Goal: Task Accomplishment & Management: Use online tool/utility

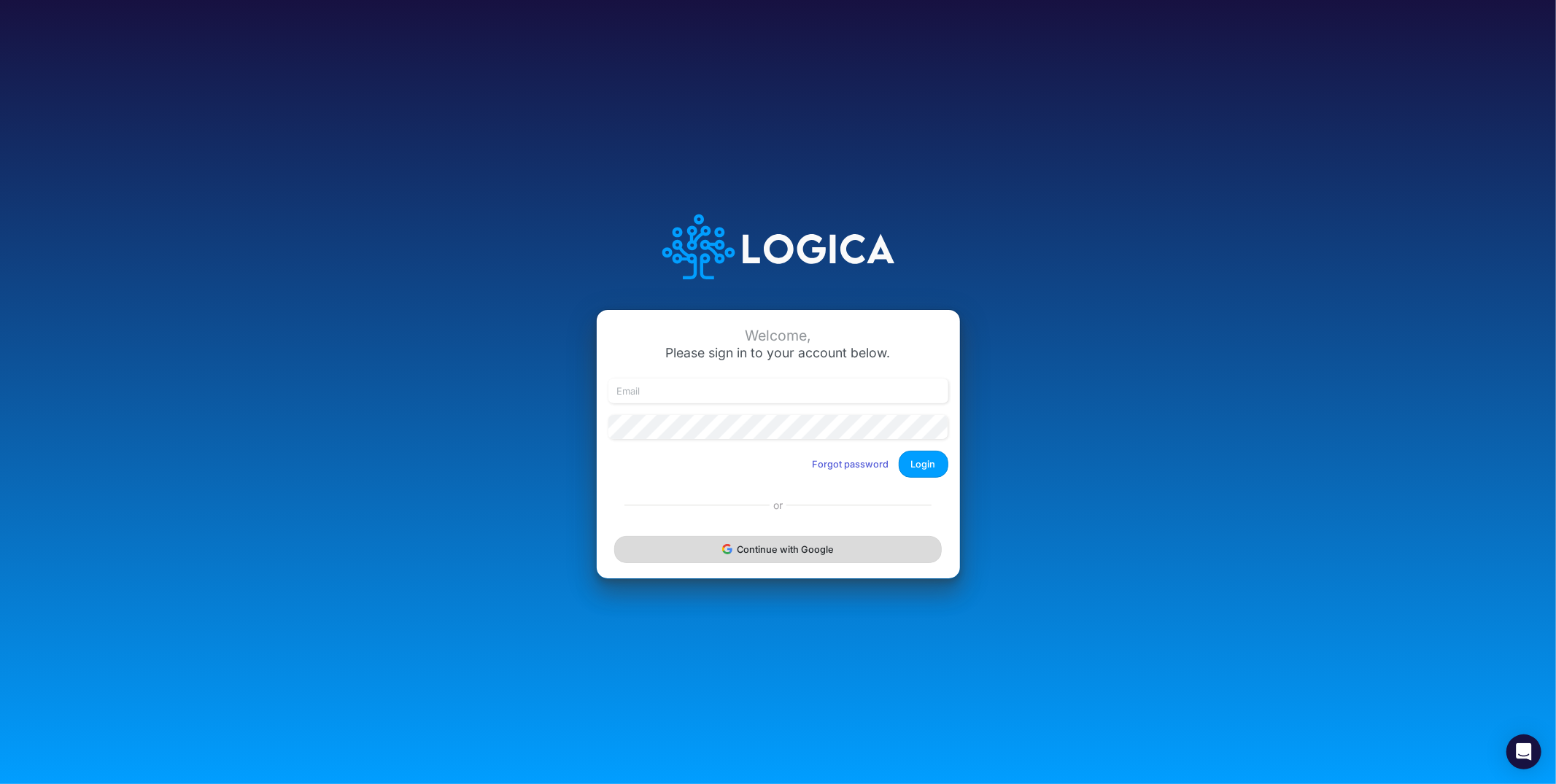
click at [738, 551] on button "Continue with Google" at bounding box center [778, 549] width 327 height 27
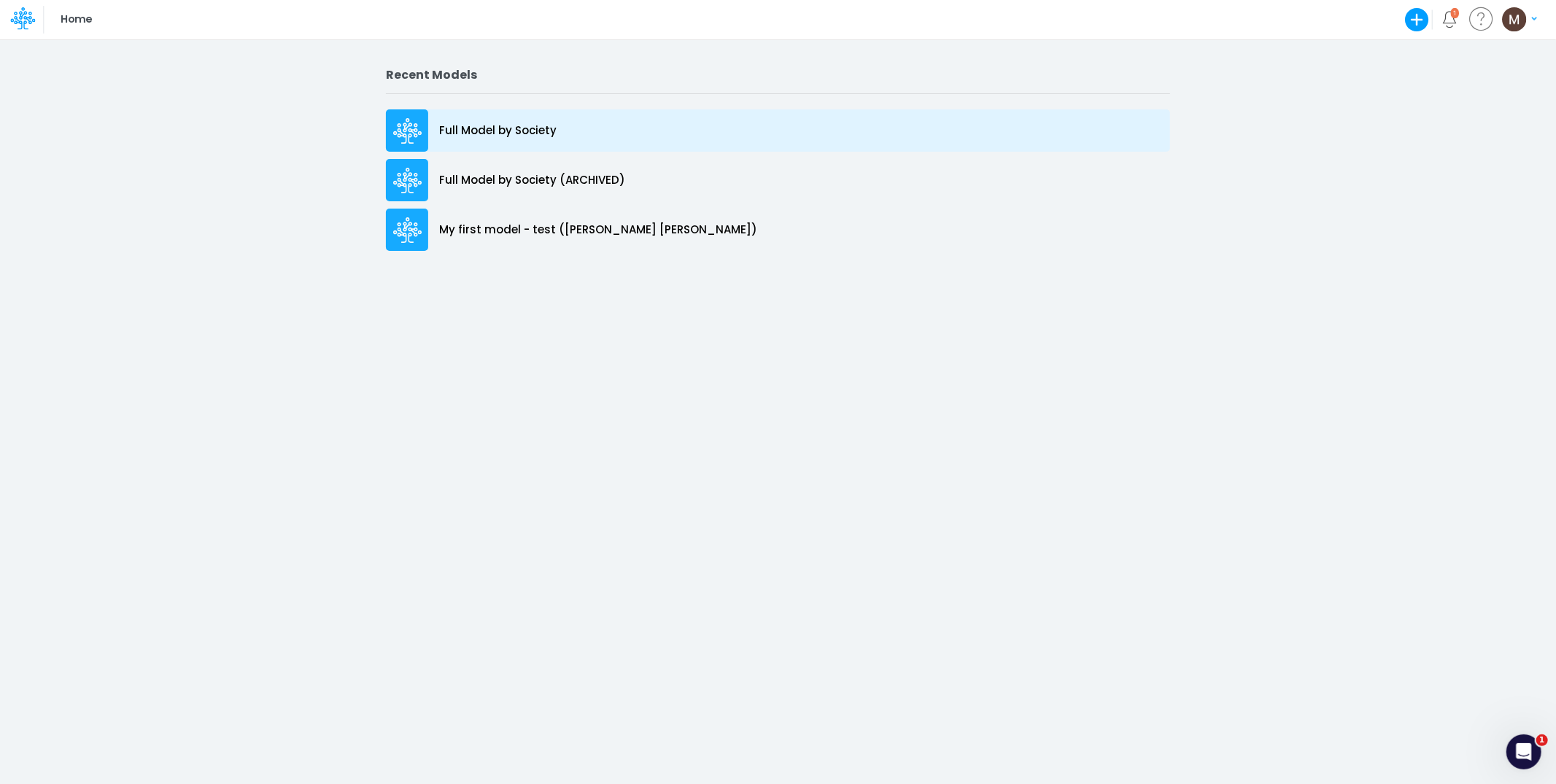
click at [542, 136] on p "Full Model by Society" at bounding box center [498, 131] width 117 height 17
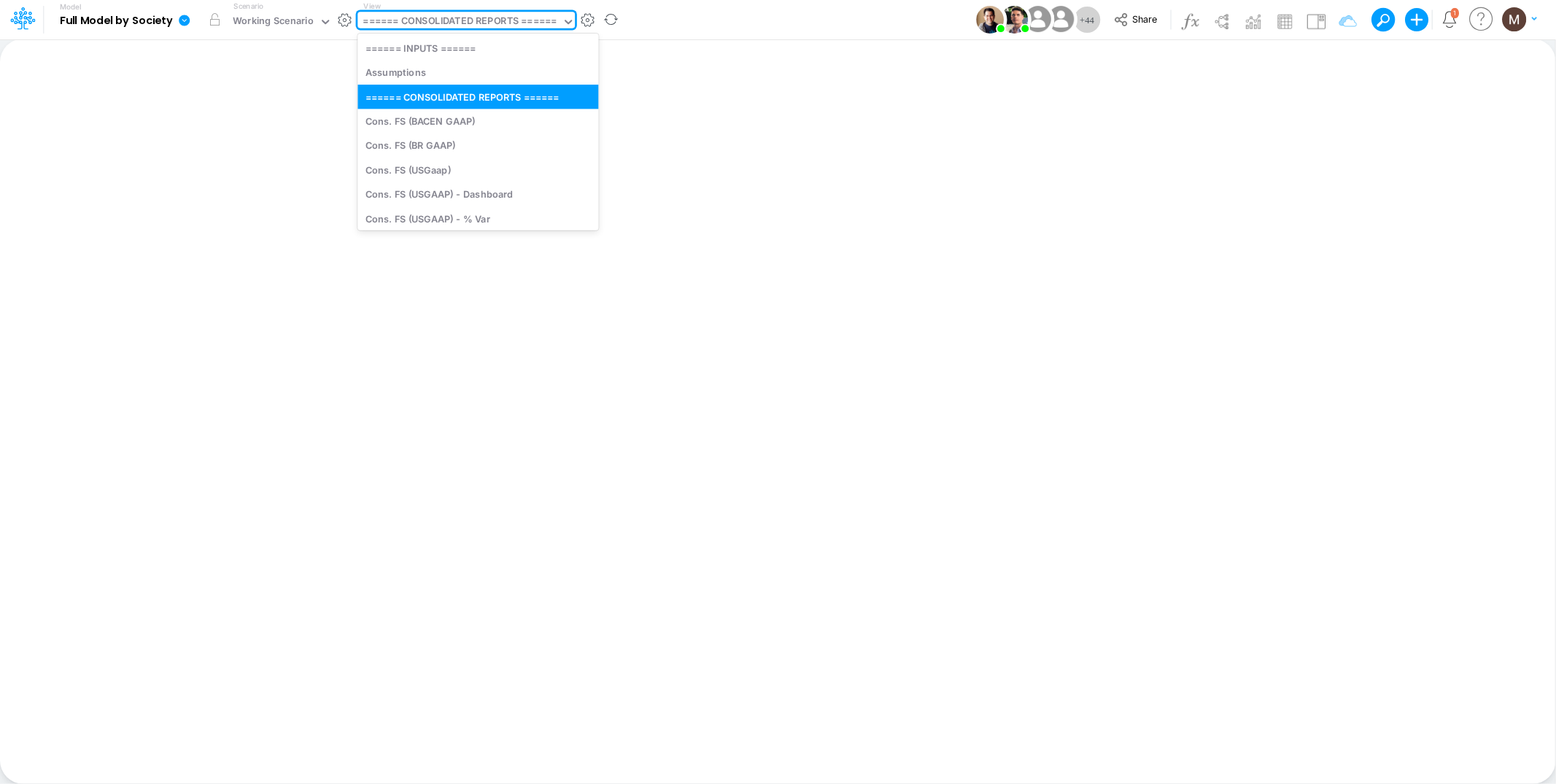
click at [486, 23] on div "====== CONSOLIDATED REPORTS ======" at bounding box center [460, 22] width 193 height 17
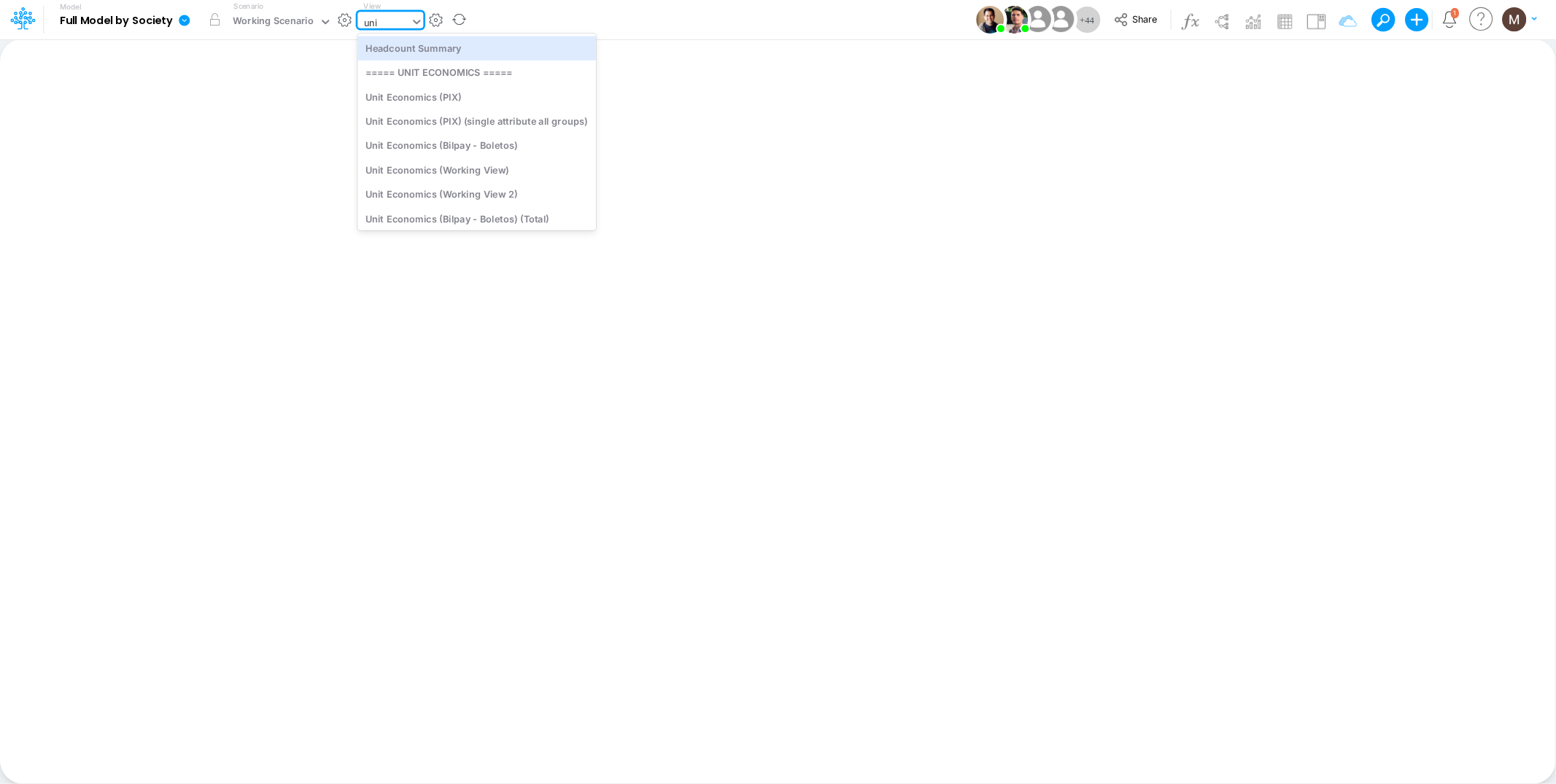
type input "unit"
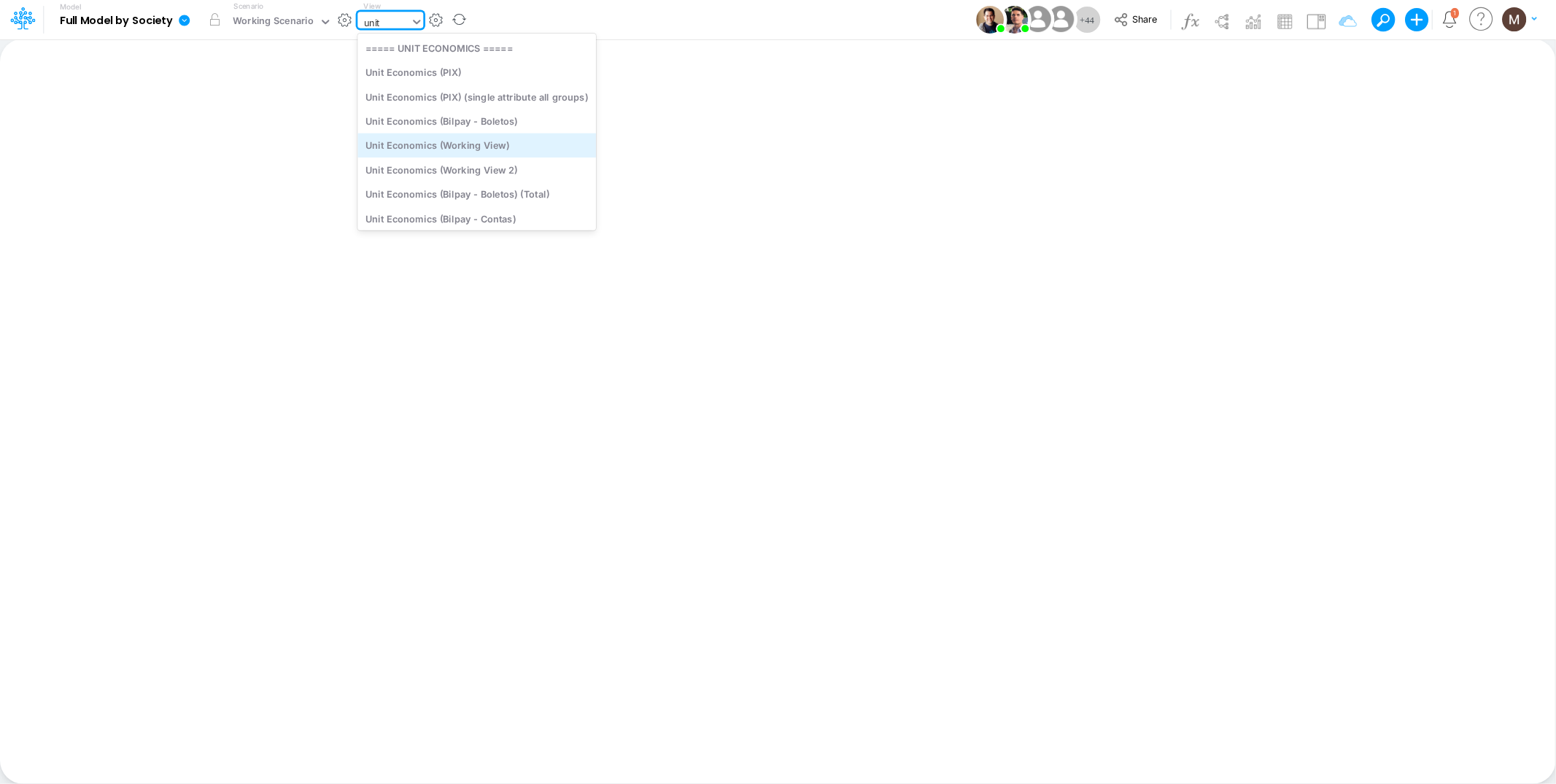
click at [492, 140] on div "Unit Economics (Working View)" at bounding box center [476, 145] width 239 height 24
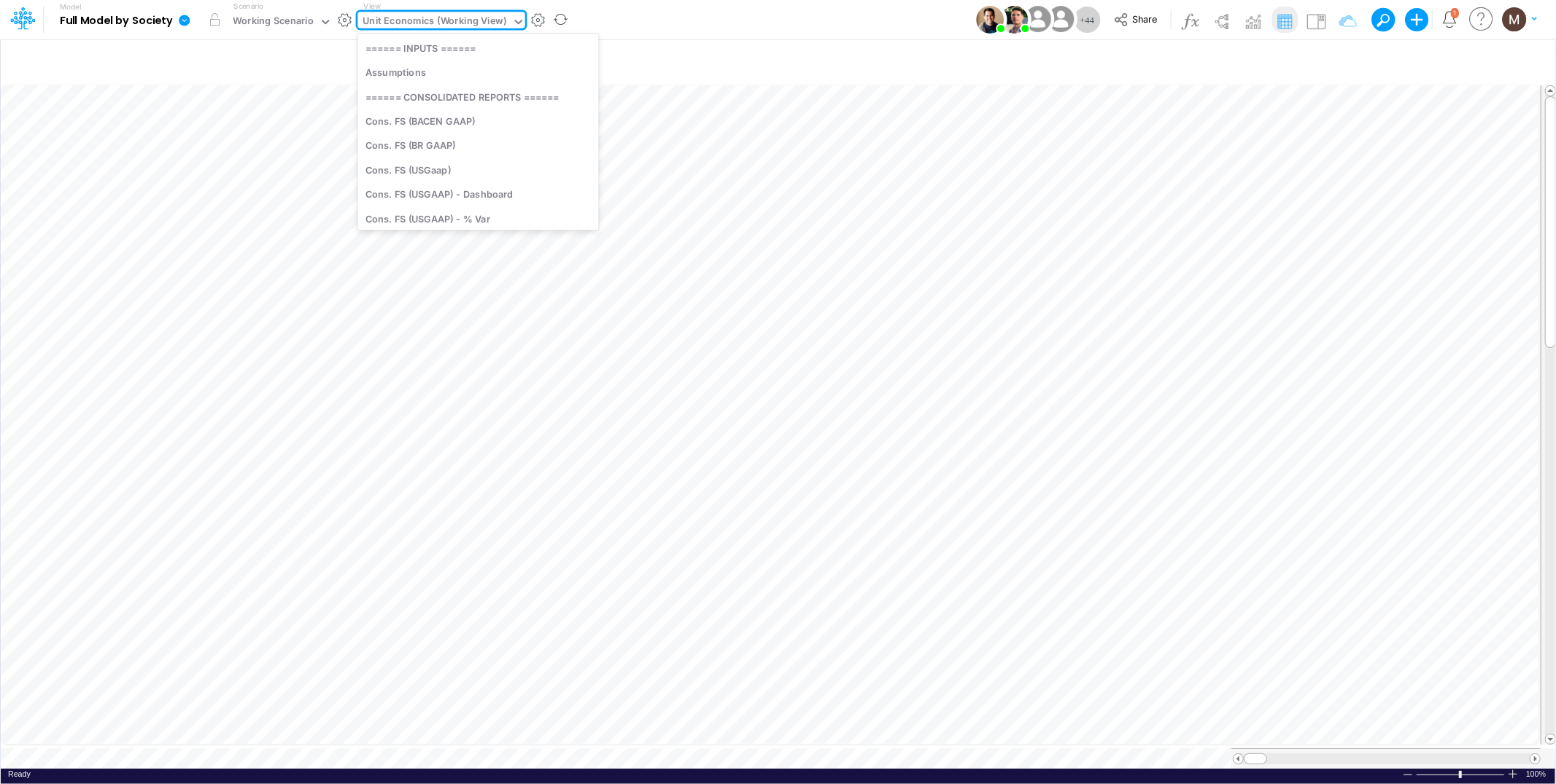
click at [483, 23] on div "Unit Economics (Working View)" at bounding box center [435, 22] width 144 height 17
type input "dc by"
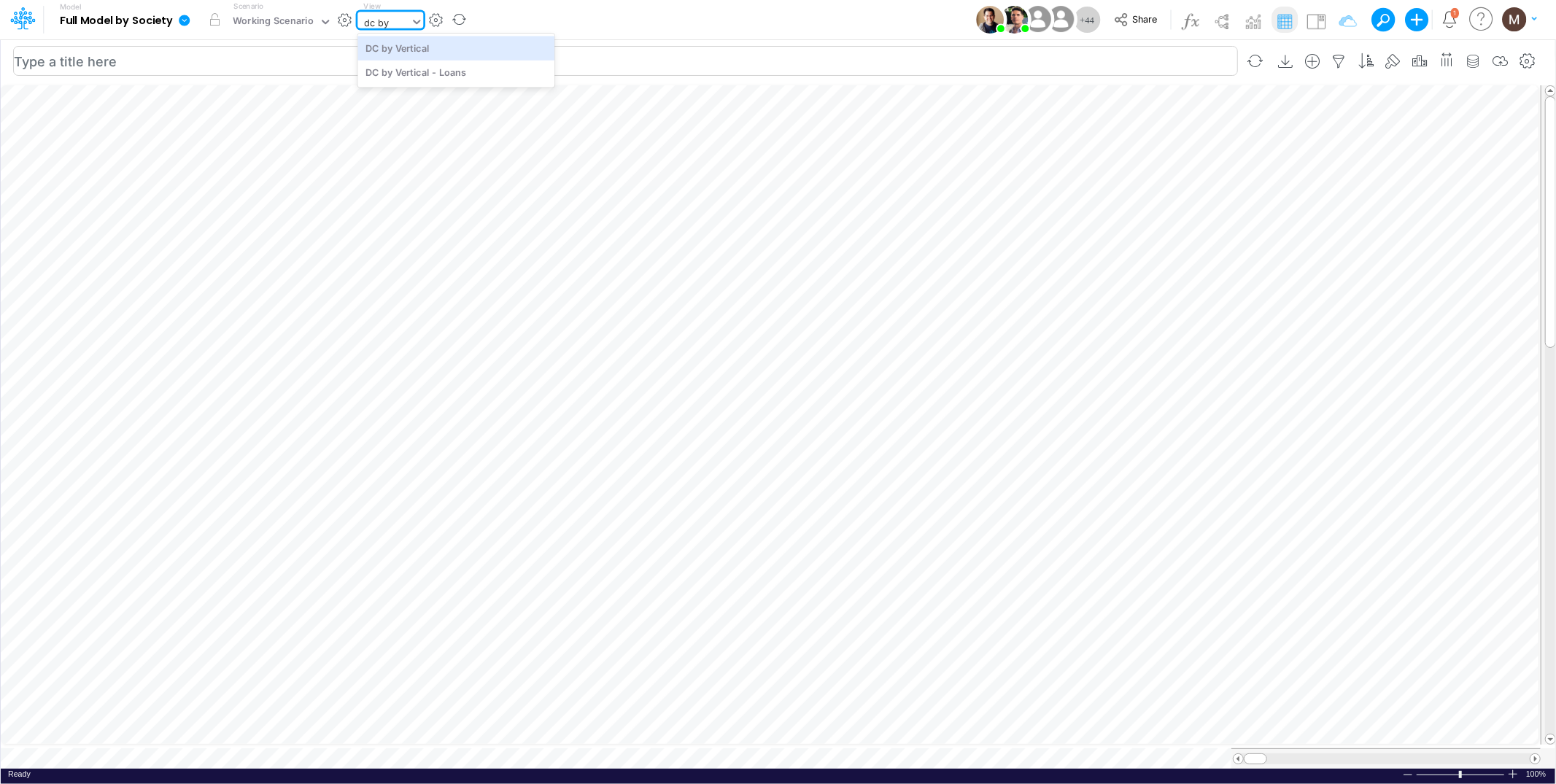
click at [494, 51] on div "DC by Vertical" at bounding box center [456, 47] width 197 height 24
type input "DC by Vertical"
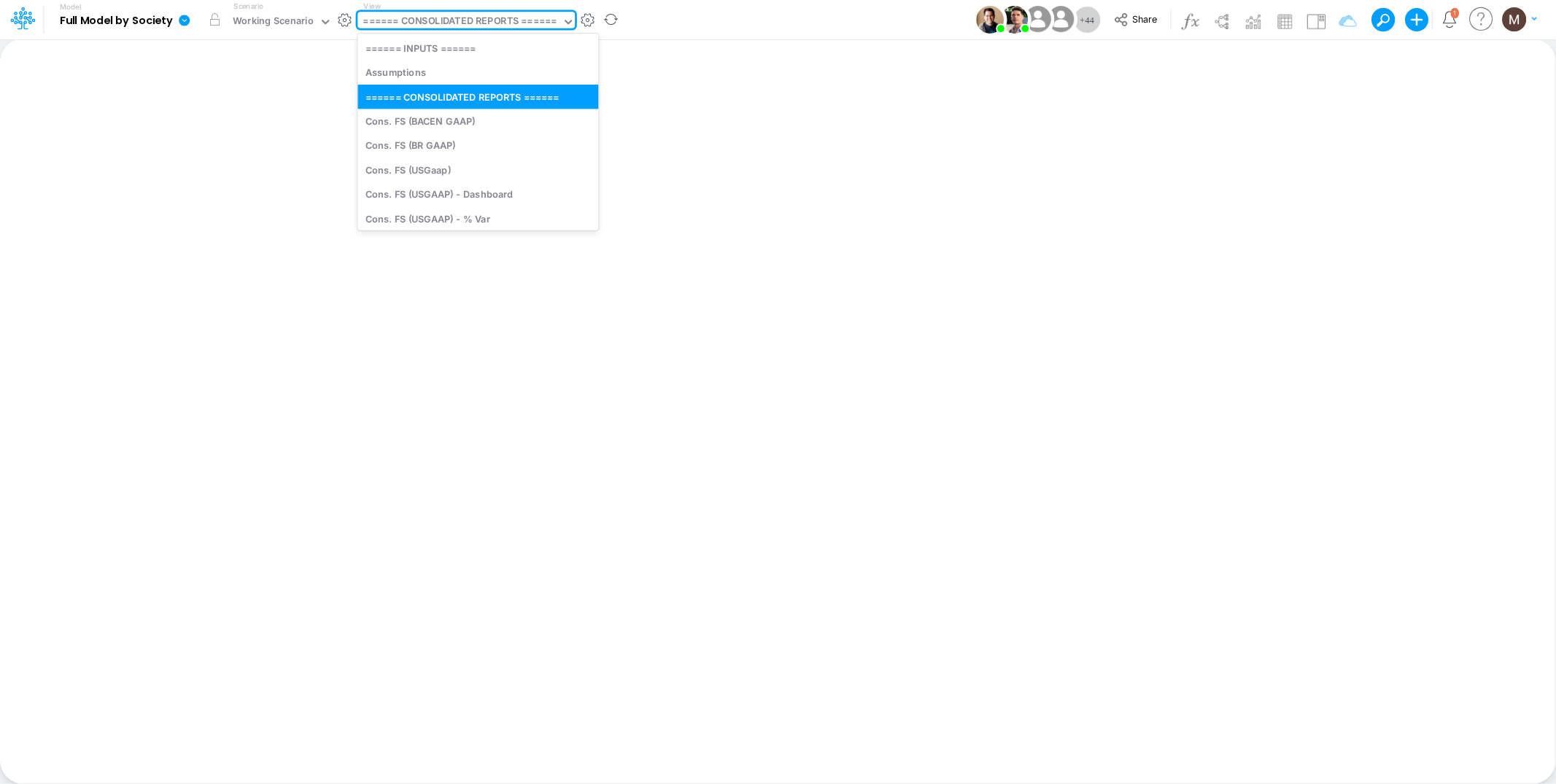
click at [463, 20] on div "====== CONSOLIDATED REPORTS ======" at bounding box center [460, 22] width 193 height 17
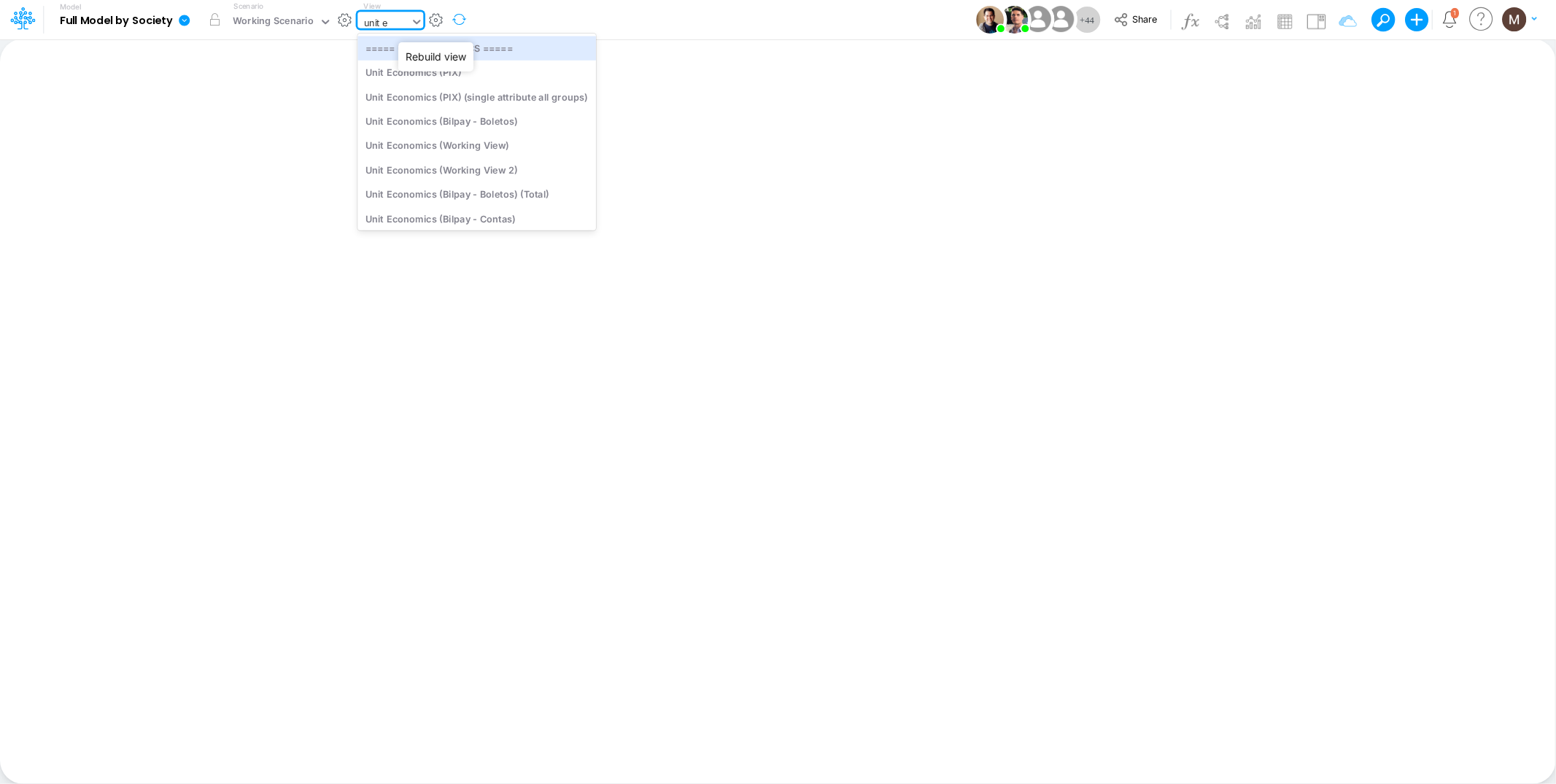
type input "unit ec"
click at [476, 141] on div "Unit Economics (Working View)" at bounding box center [476, 145] width 239 height 24
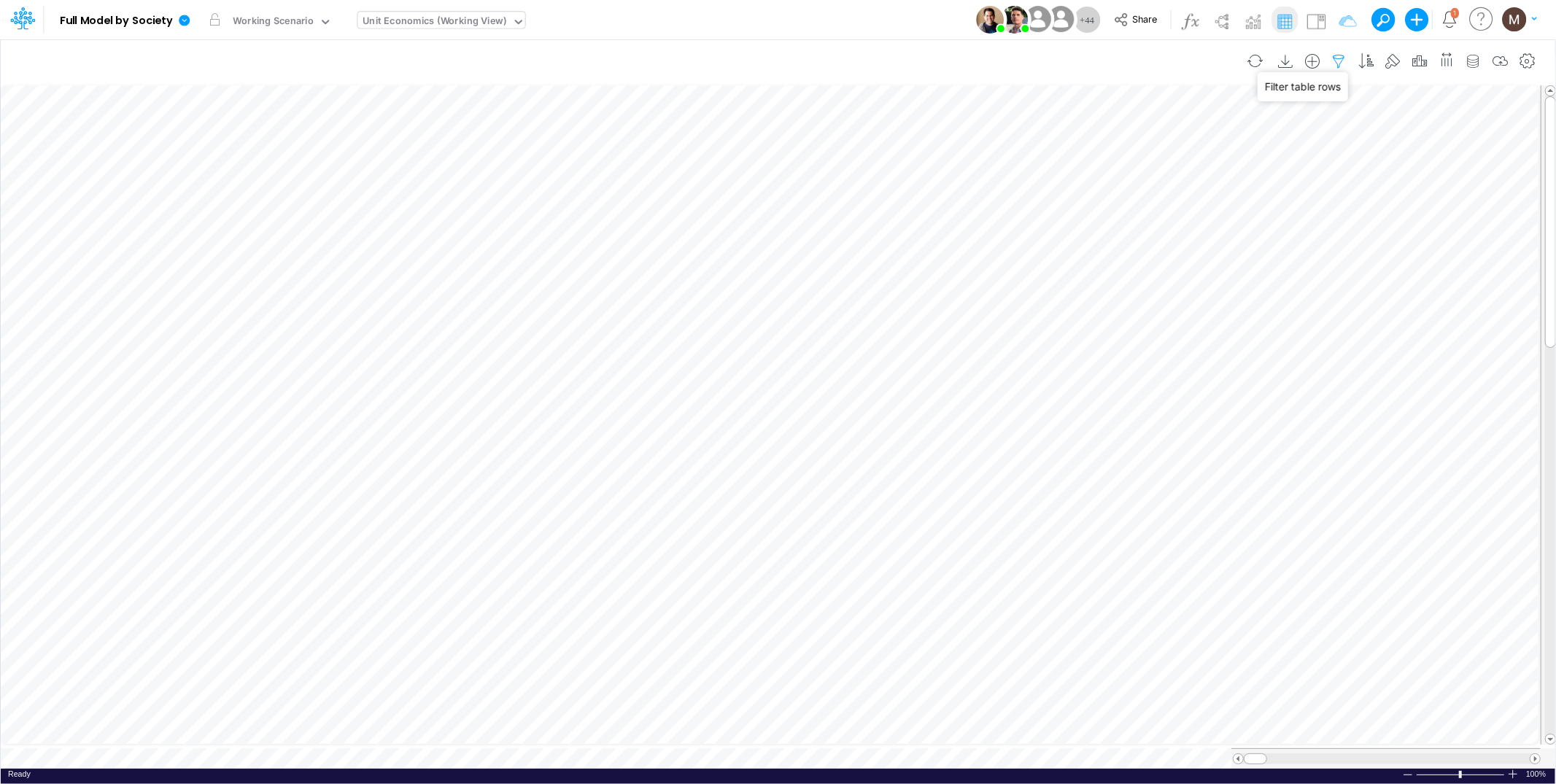
click at [1332, 61] on icon "button" at bounding box center [1339, 61] width 22 height 15
select select "contains"
select select "tableSearchOR"
select select "contains"
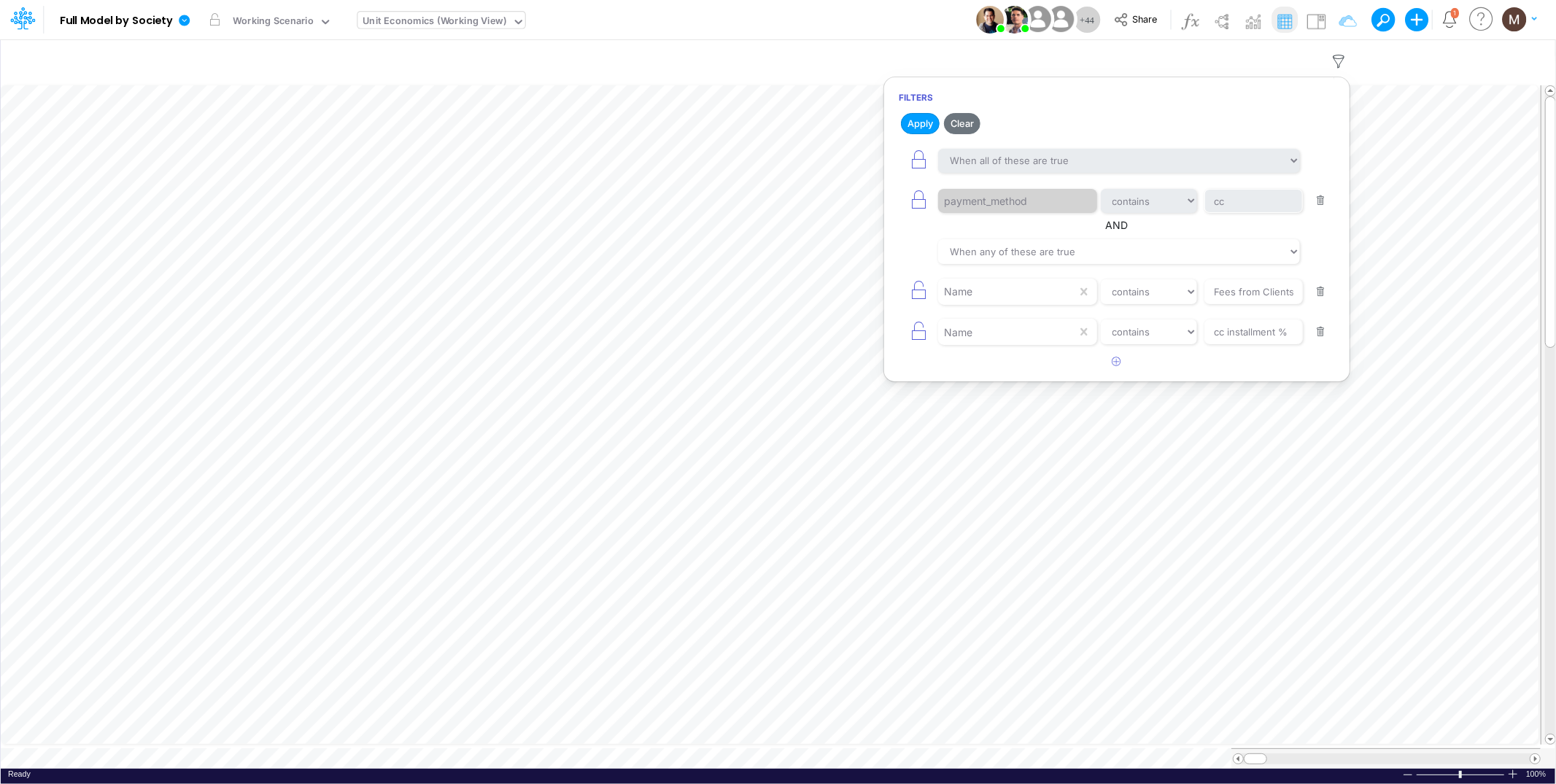
click at [1325, 198] on button "button" at bounding box center [1320, 201] width 28 height 20
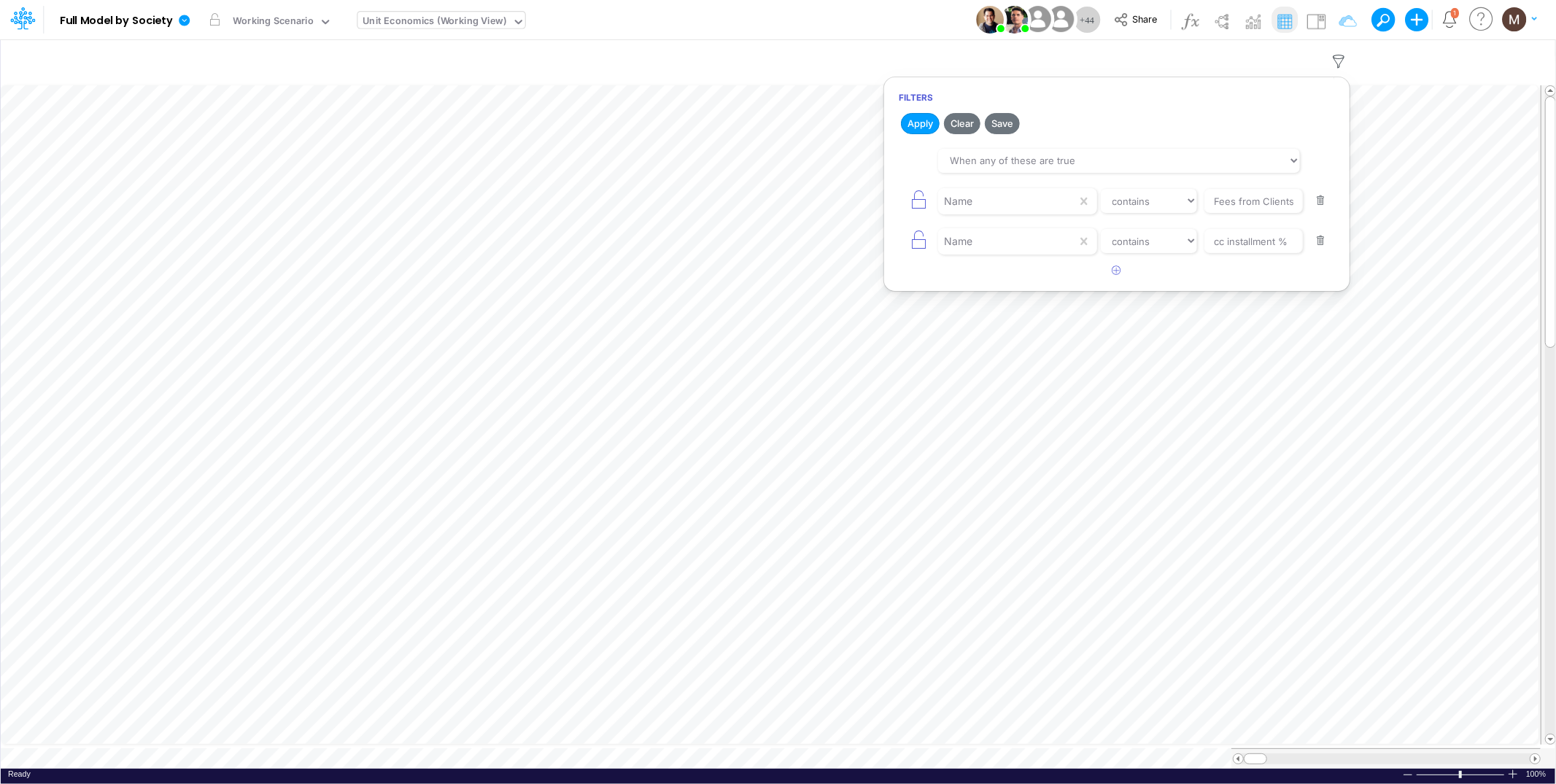
click at [1324, 202] on button "button" at bounding box center [1320, 201] width 28 height 20
type input "cc installment %"
click at [1324, 202] on button "button" at bounding box center [1320, 201] width 28 height 20
click at [1119, 155] on icon "button" at bounding box center [1117, 155] width 9 height 9
select select "tableSearchOR"
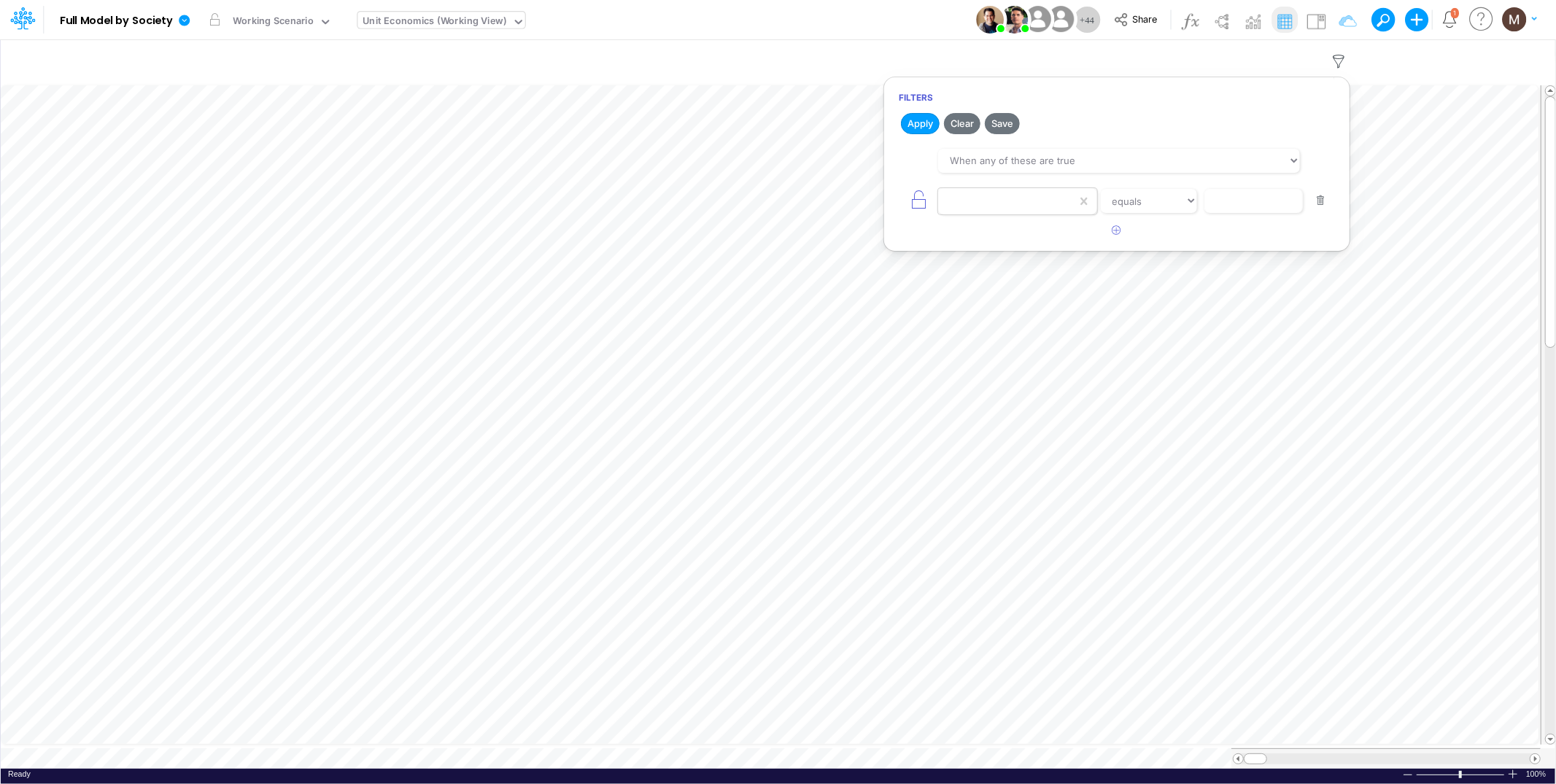
click at [1026, 206] on div at bounding box center [1007, 201] width 139 height 25
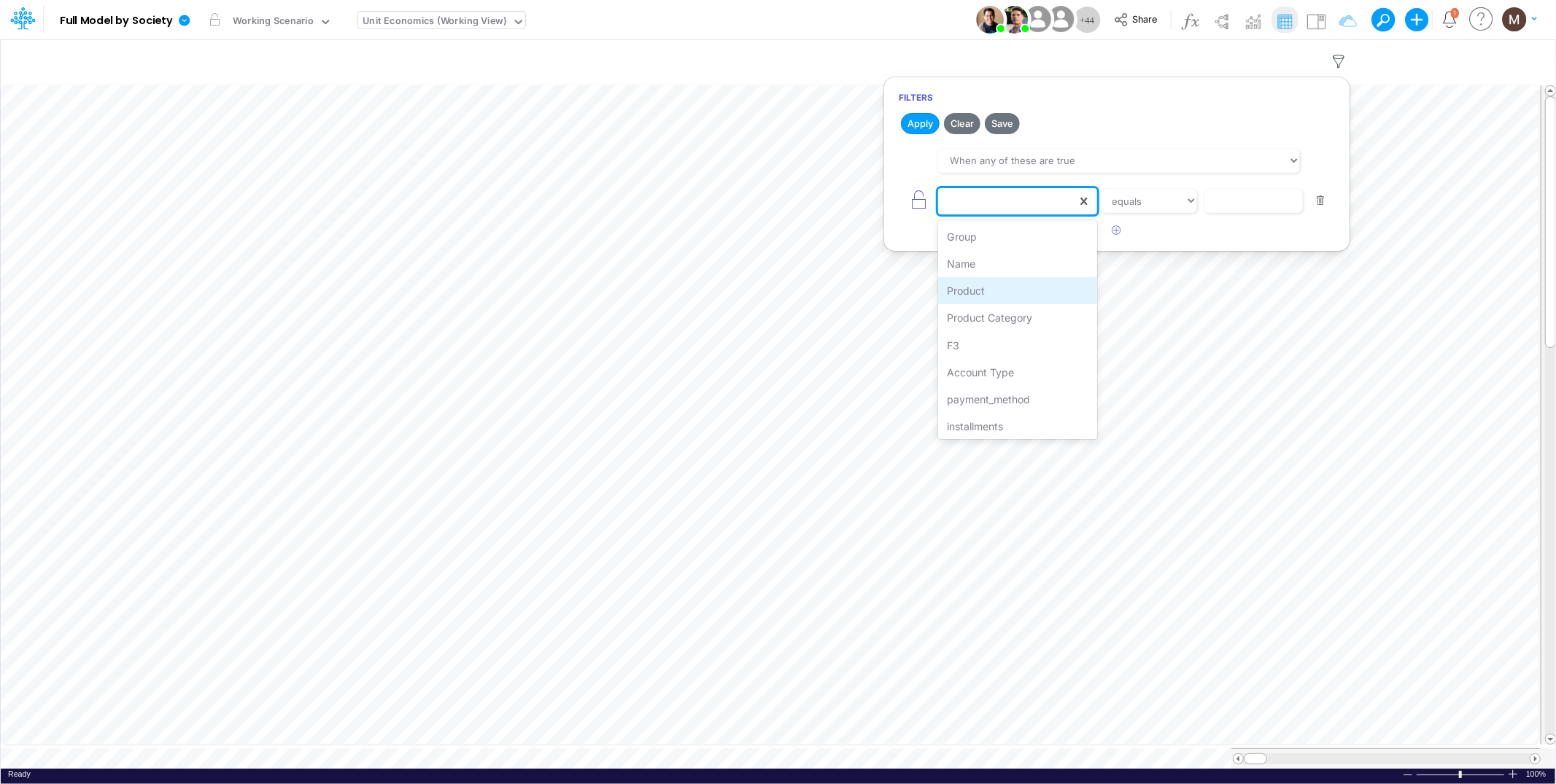
click at [1048, 294] on div "Product" at bounding box center [1017, 290] width 158 height 27
click at [1193, 206] on select "equals not equal starts with ends with contains" at bounding box center [1149, 201] width 98 height 25
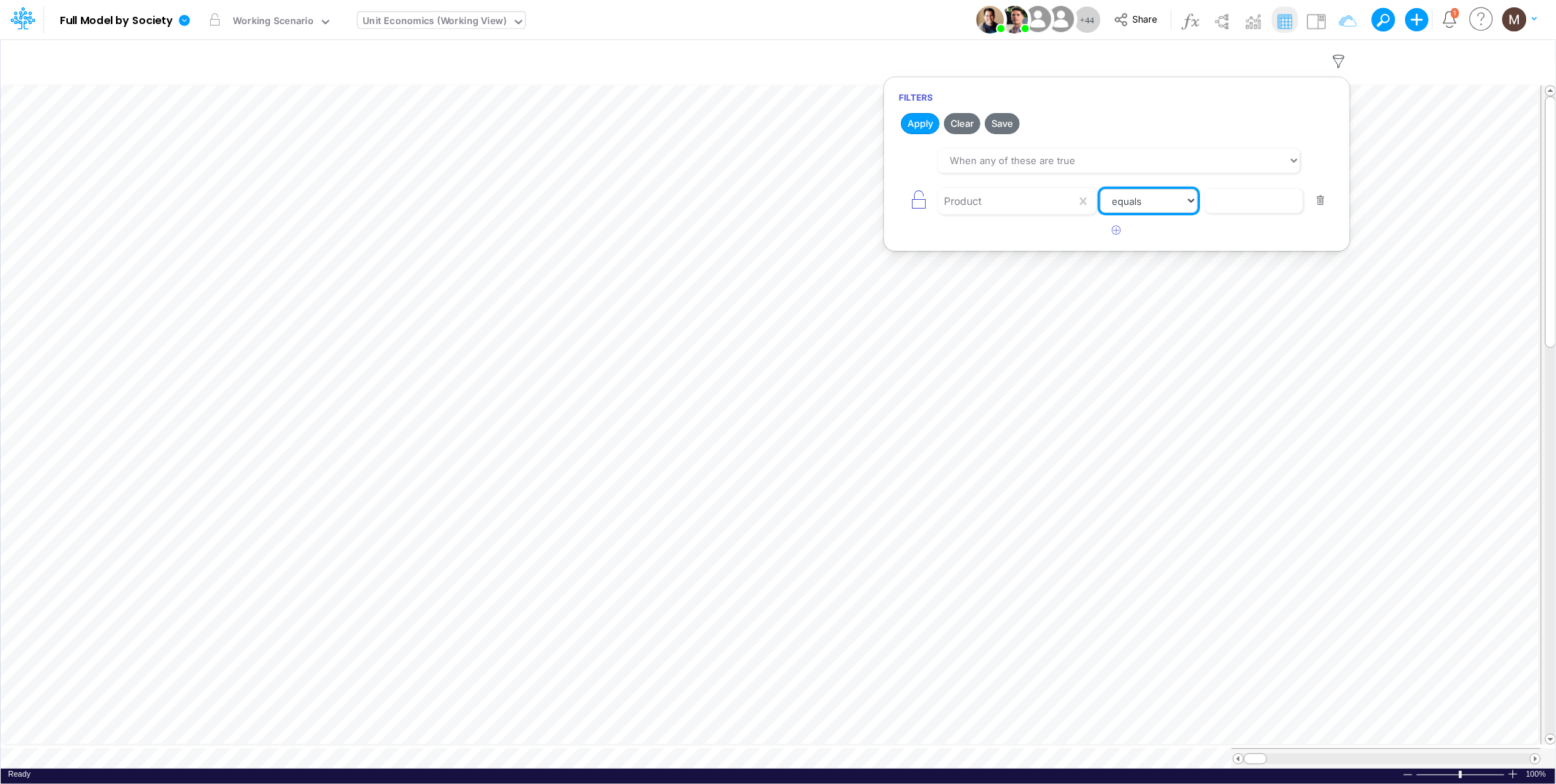
select select "contains"
click at [1100, 189] on select "equals not equal starts with ends with contains" at bounding box center [1149, 201] width 98 height 25
click at [1227, 203] on input "text" at bounding box center [1253, 201] width 98 height 25
type input "pix / cc / installment / pf"
click at [909, 120] on button "Apply" at bounding box center [920, 123] width 39 height 21
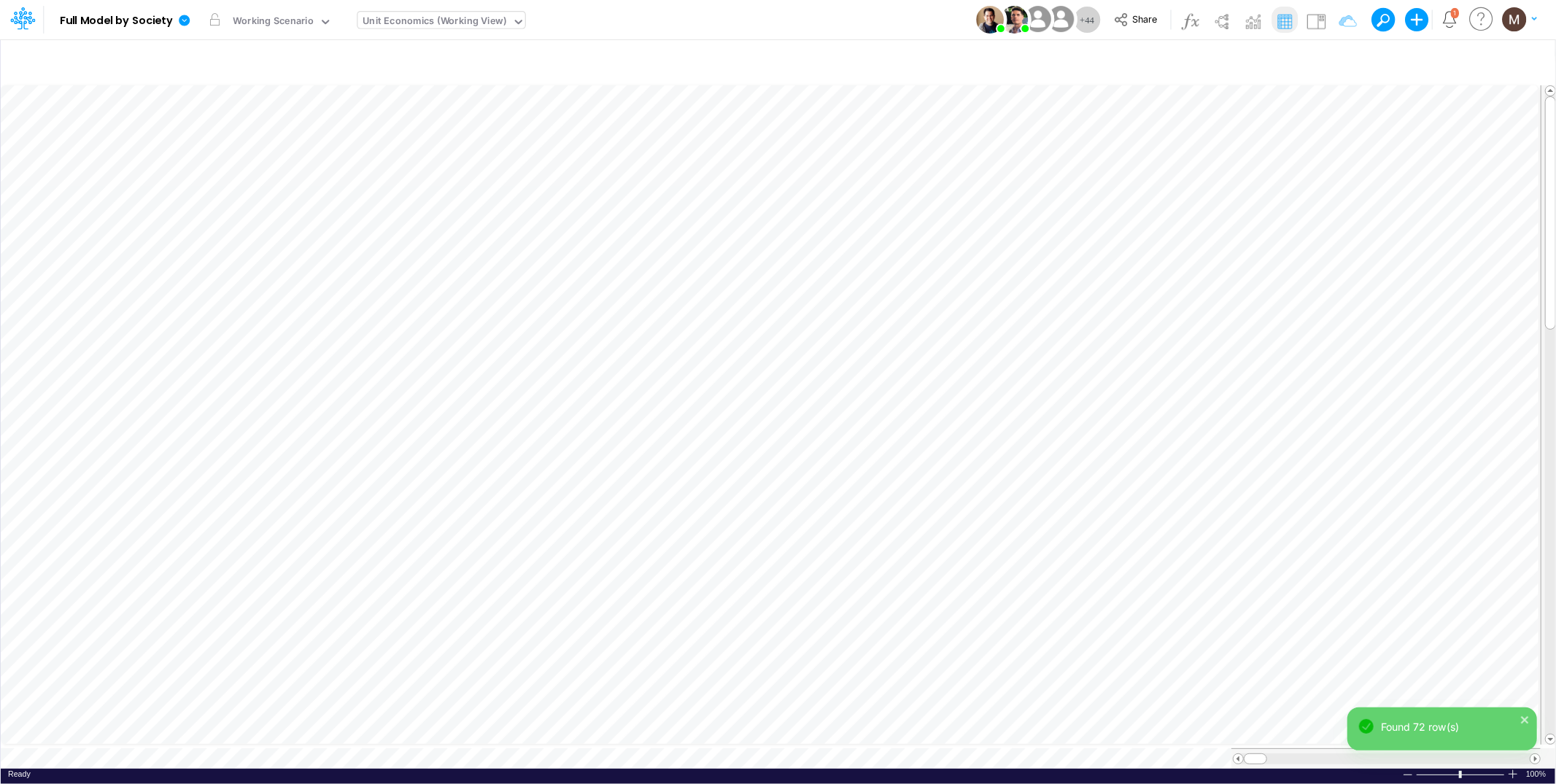
scroll to position [0, 1]
drag, startPoint x: 1337, startPoint y: 748, endPoint x: 1506, endPoint y: 758, distance: 169.3
click at [1506, 758] on div at bounding box center [1386, 751] width 309 height 20
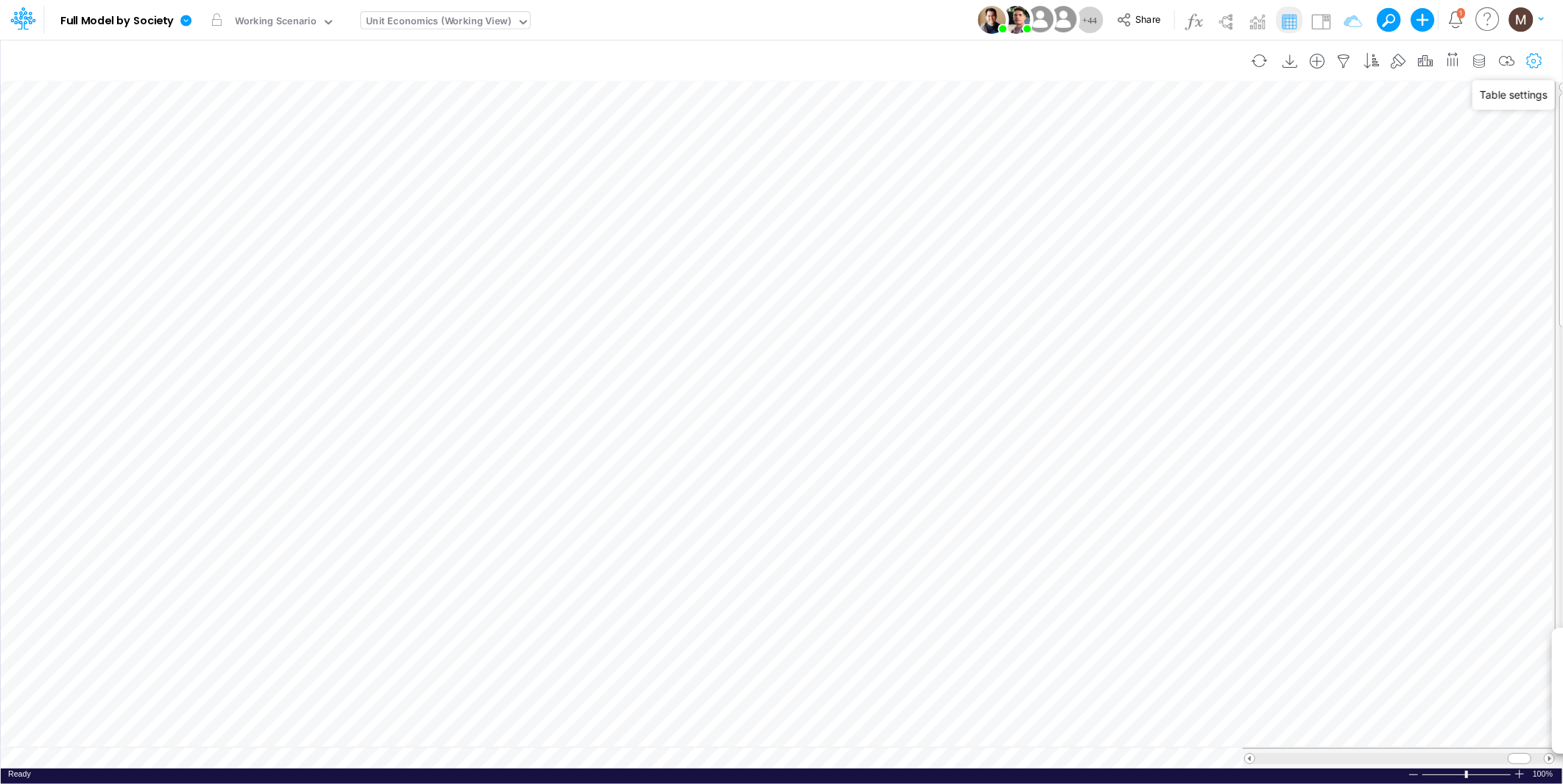
click at [1539, 59] on icon "button" at bounding box center [1534, 61] width 22 height 15
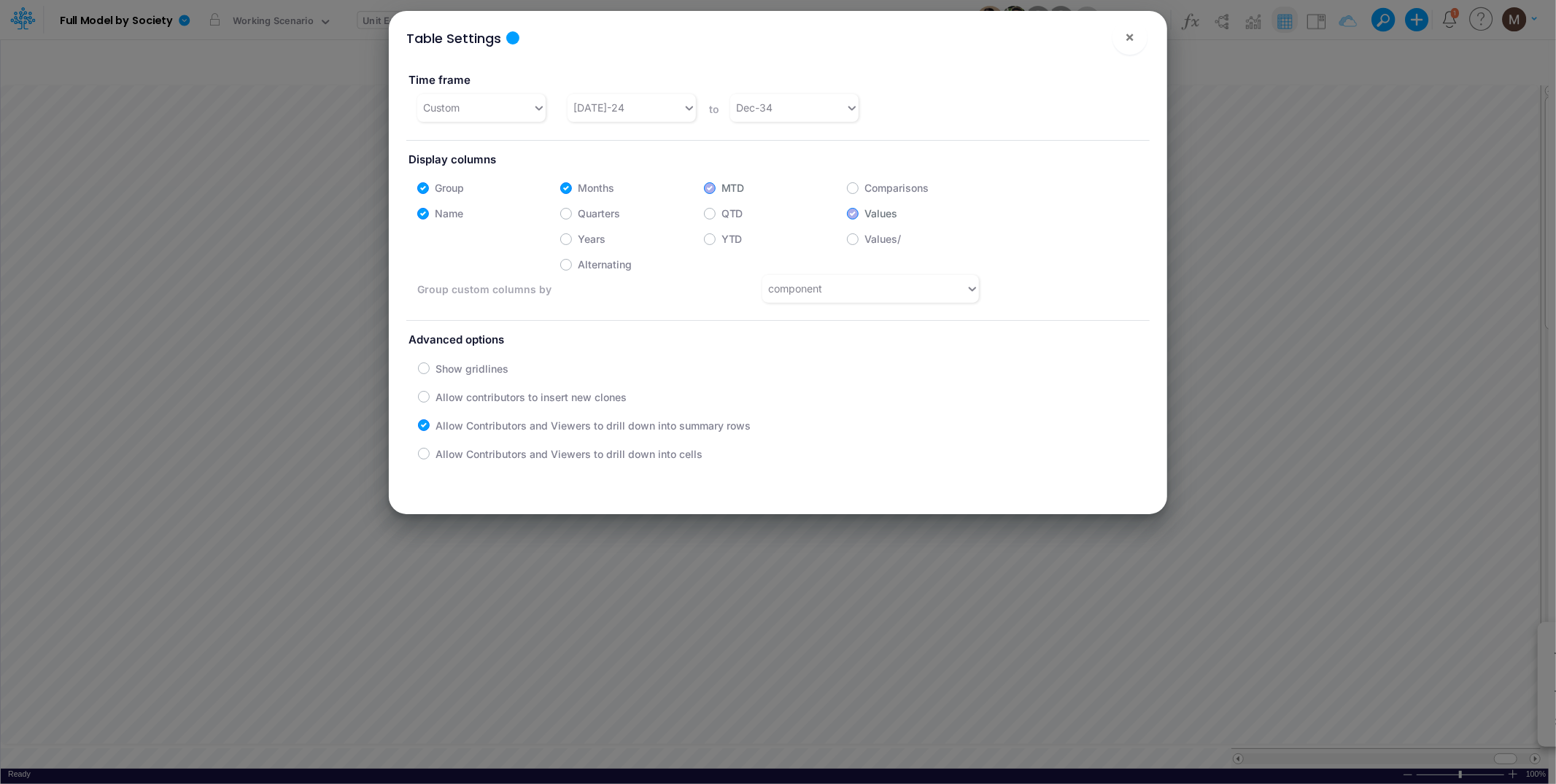
click at [578, 238] on label "Years" at bounding box center [592, 238] width 28 height 15
click at [578, 238] on input "Years" at bounding box center [582, 235] width 9 height 9
checkbox input "true"
click at [1133, 45] on span "×" at bounding box center [1129, 36] width 9 height 18
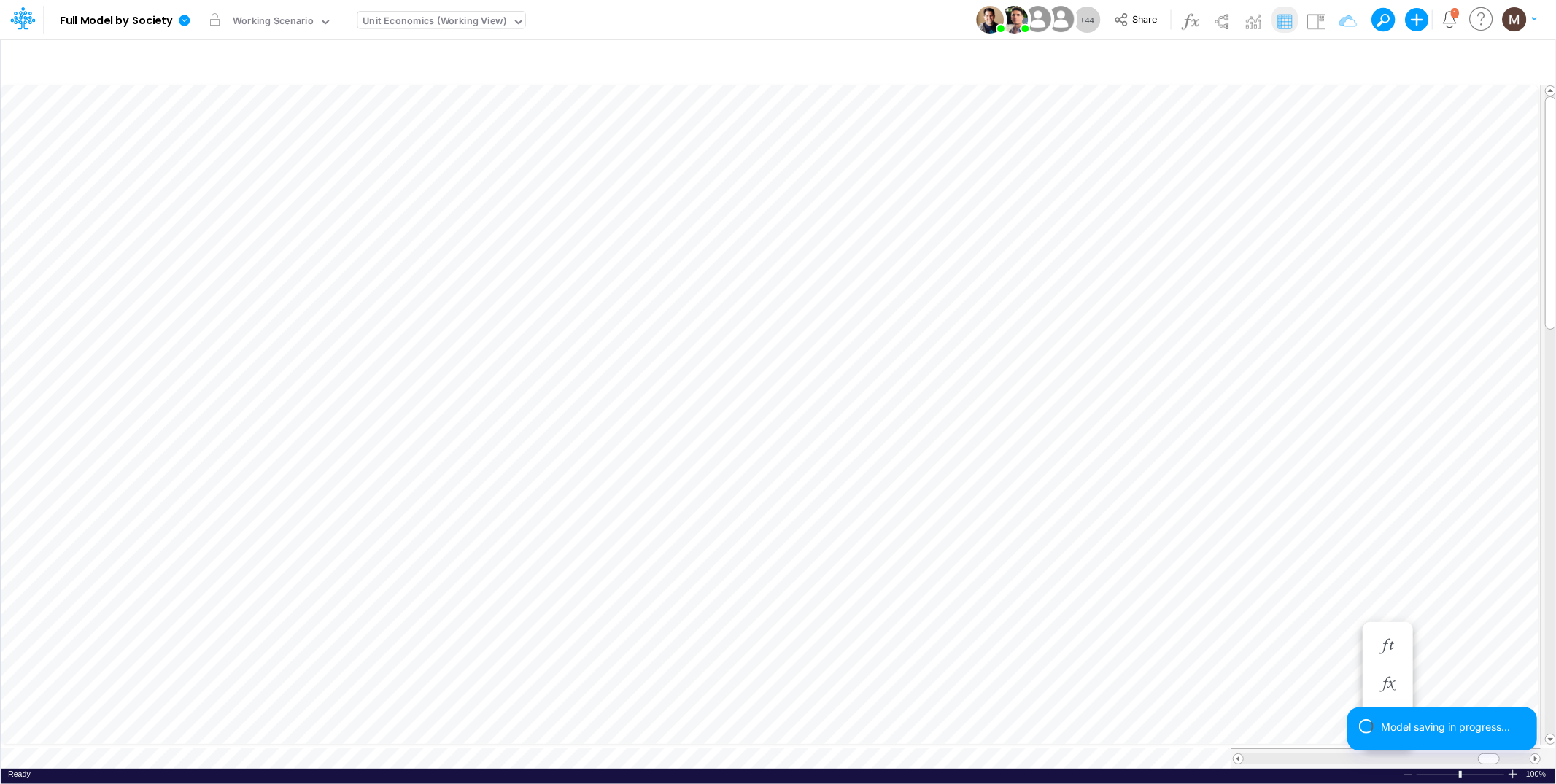
click at [387, 26] on div "Unit Economics (Working View)" at bounding box center [435, 22] width 144 height 17
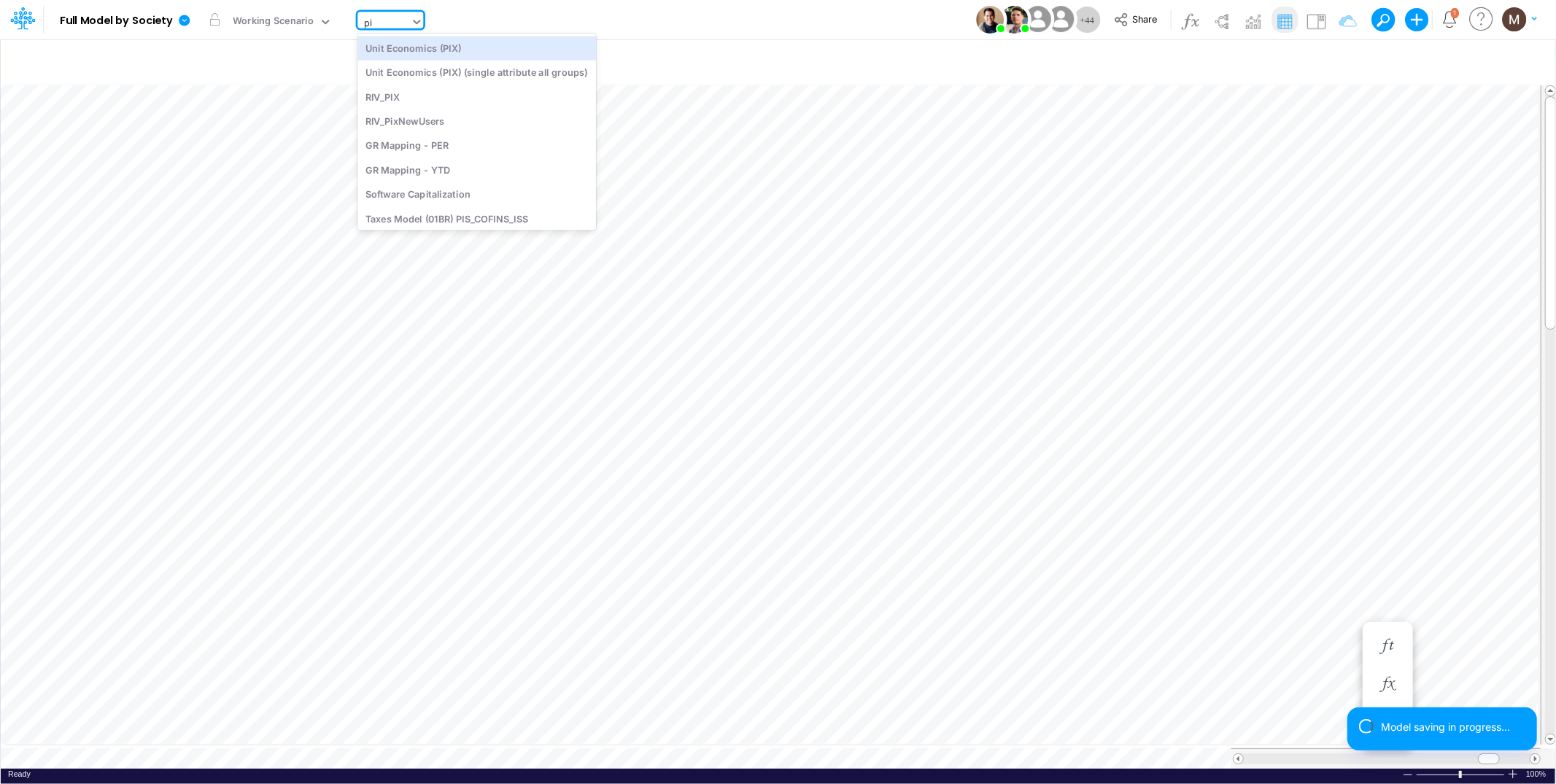
type input "pix"
click at [405, 46] on div "Unit Economics (PIX)" at bounding box center [476, 47] width 239 height 24
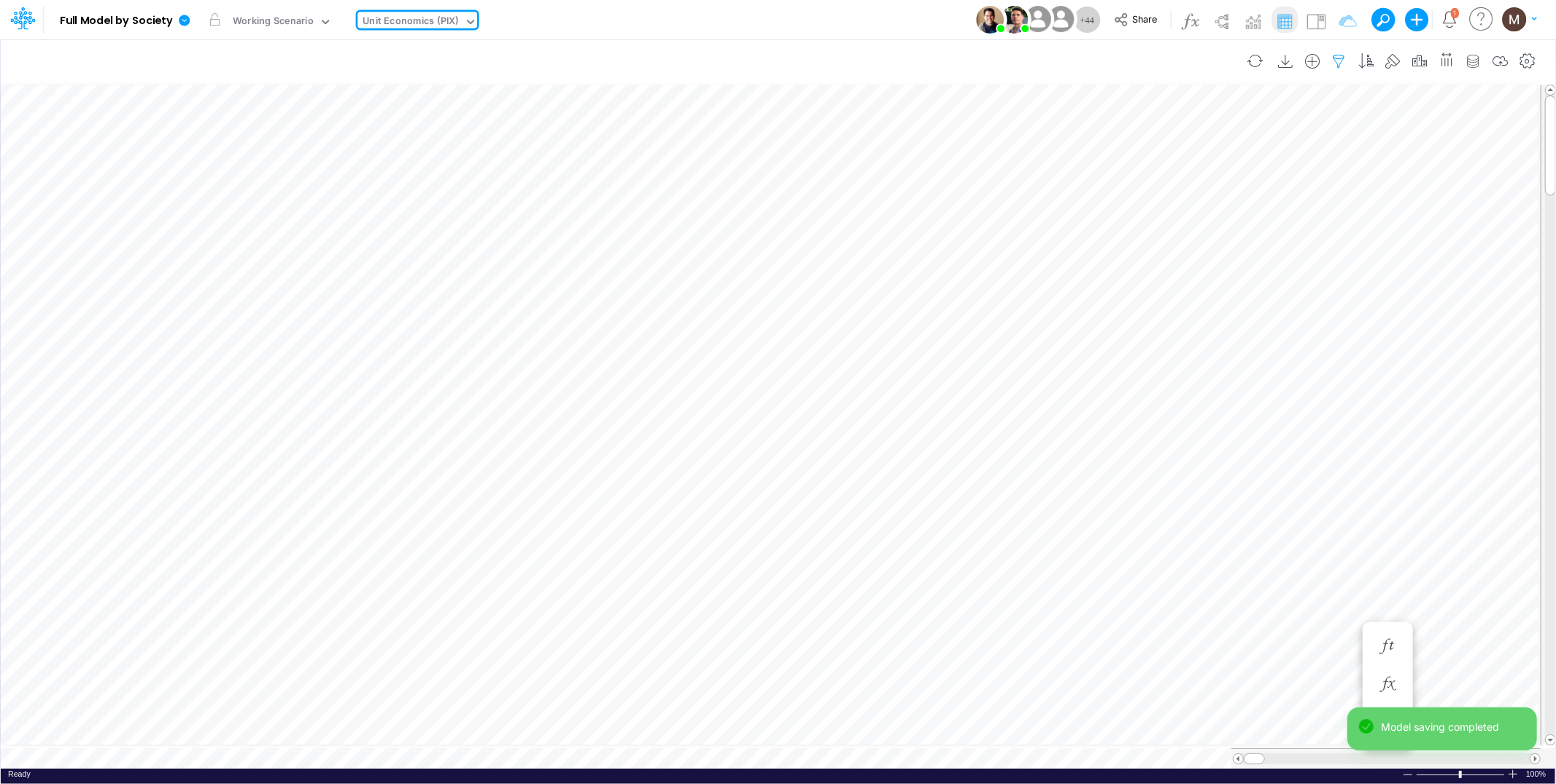
click at [1339, 59] on icon "button" at bounding box center [1339, 61] width 22 height 15
select select "contains"
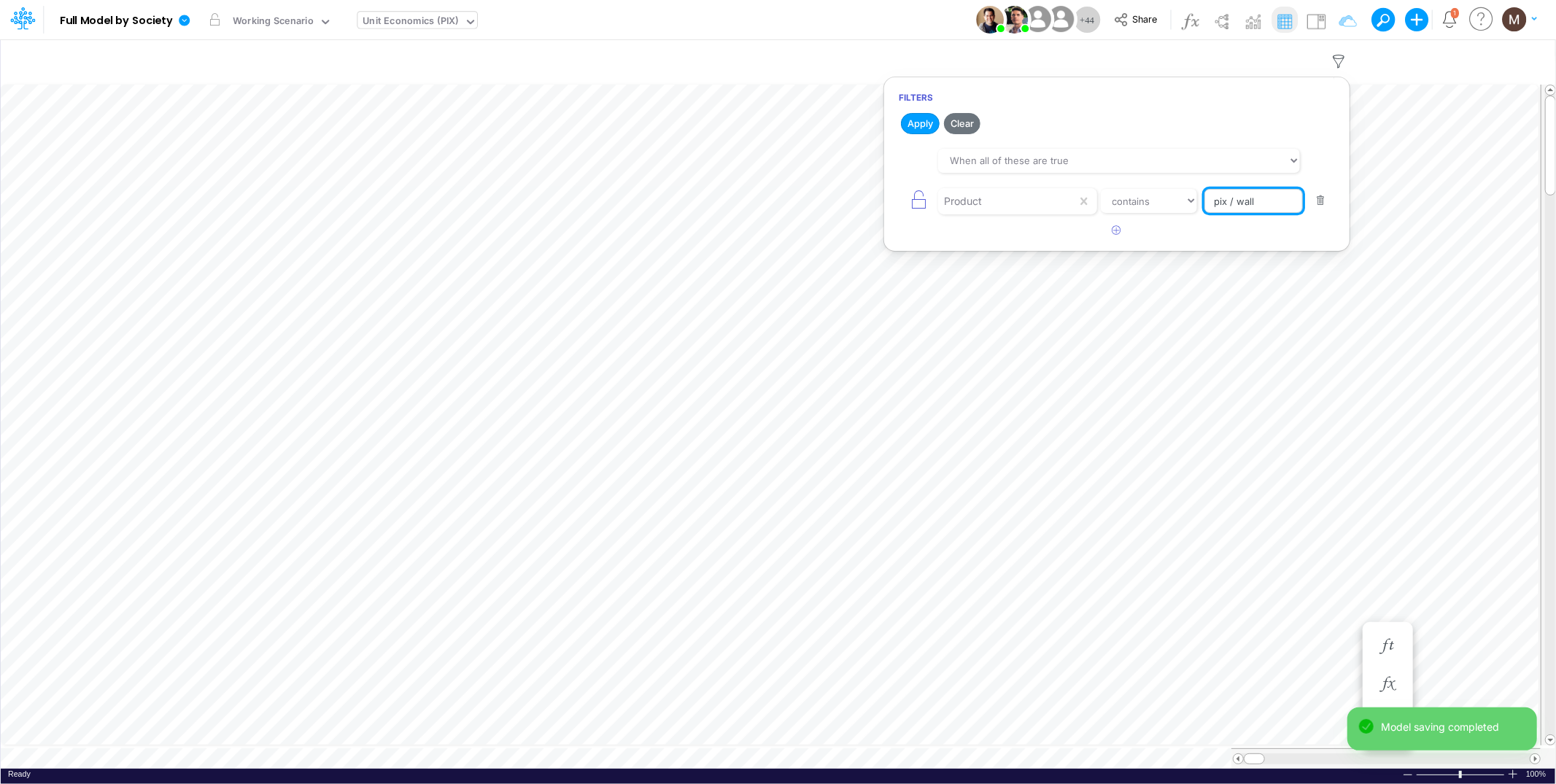
click at [1280, 205] on input "pix / wall" at bounding box center [1253, 201] width 98 height 25
drag, startPoint x: 1276, startPoint y: 203, endPoint x: 1134, endPoint y: 190, distance: 142.6
click at [1130, 190] on div "Product equals not equal starts with ends with contains pix / wall" at bounding box center [1117, 201] width 436 height 33
type input "pix / cc / installment / pf"
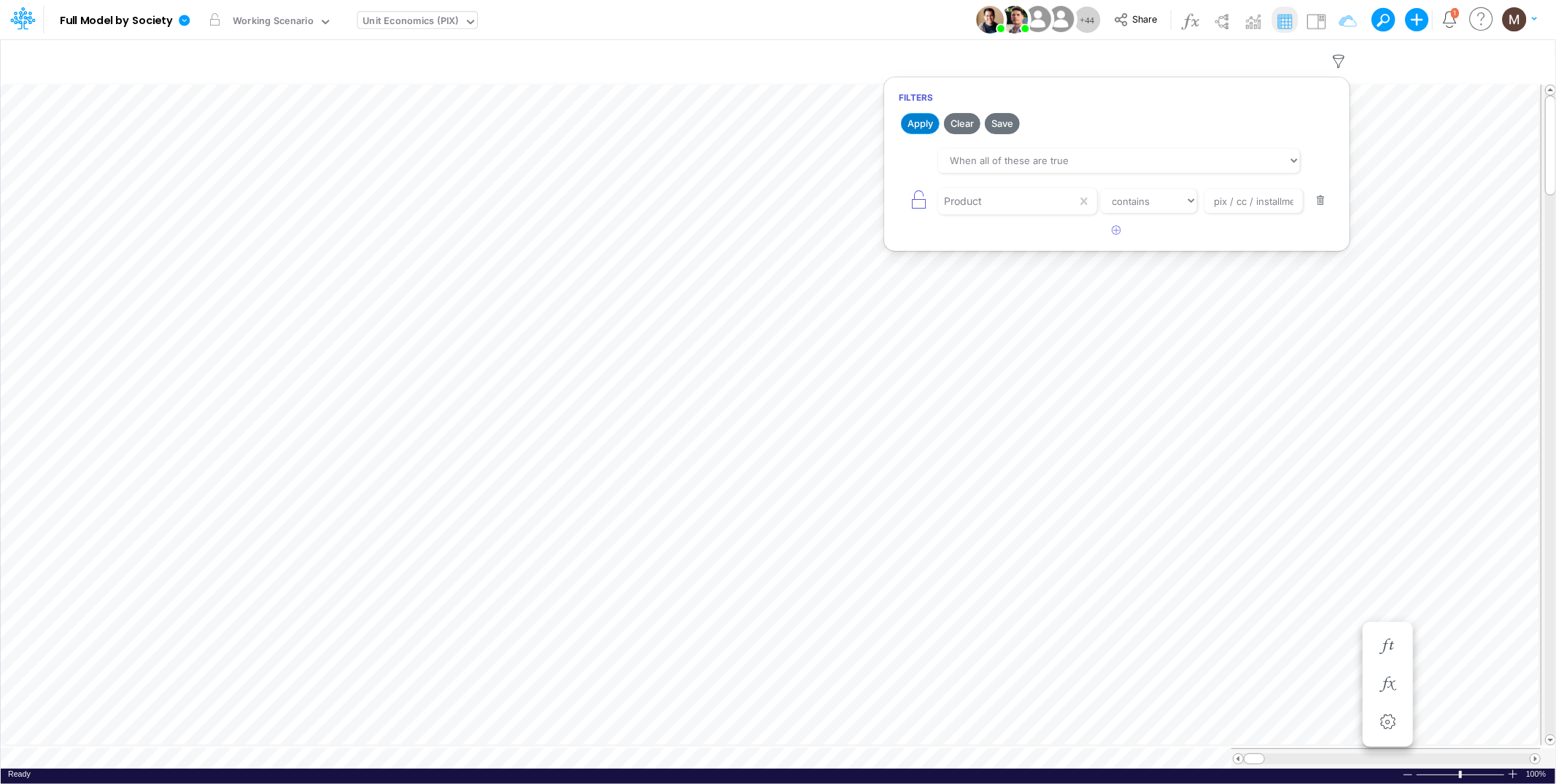
click at [925, 128] on button "Apply" at bounding box center [920, 123] width 39 height 21
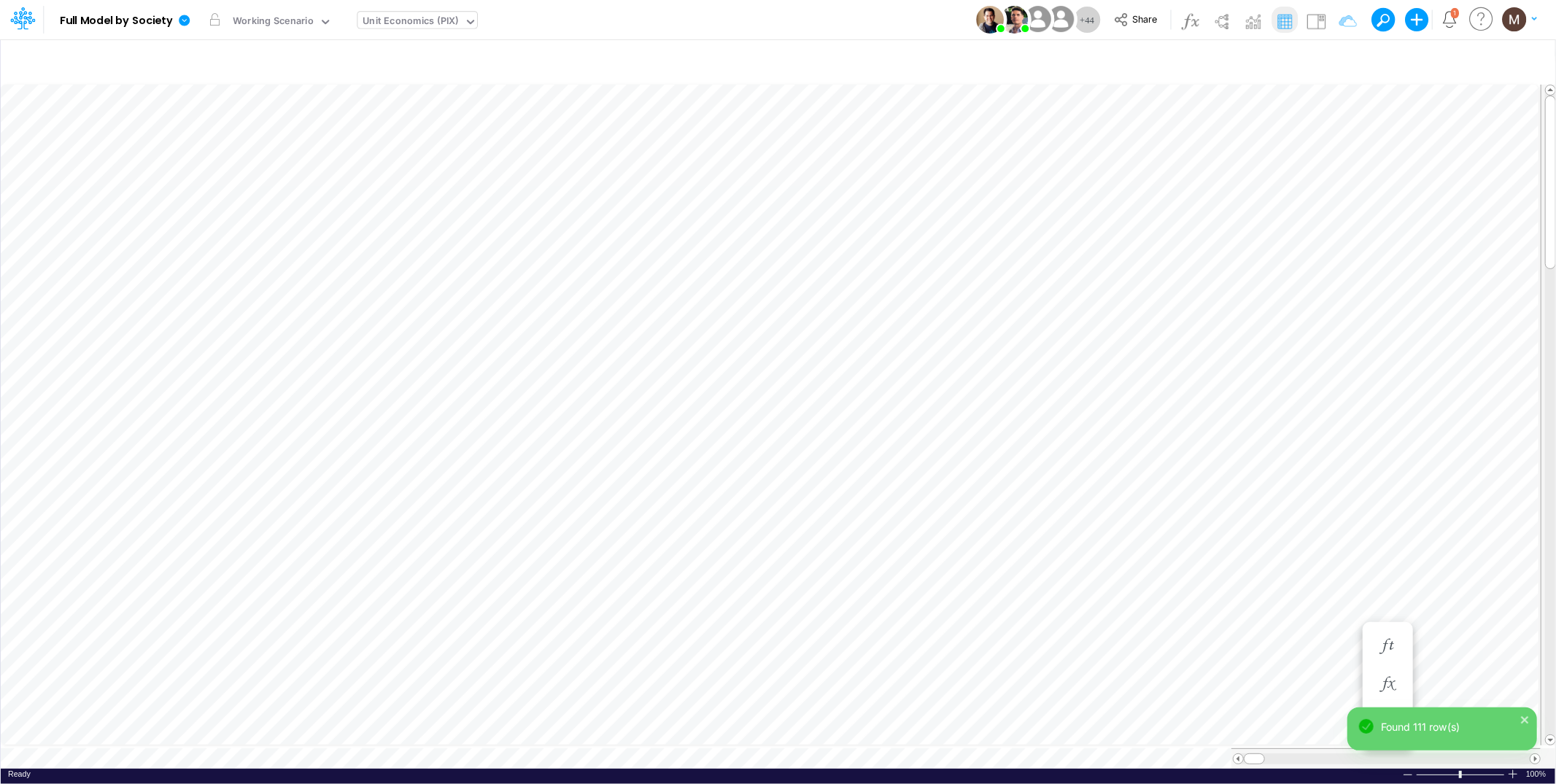
scroll to position [0, 1]
click at [1533, 754] on span at bounding box center [1535, 758] width 9 height 9
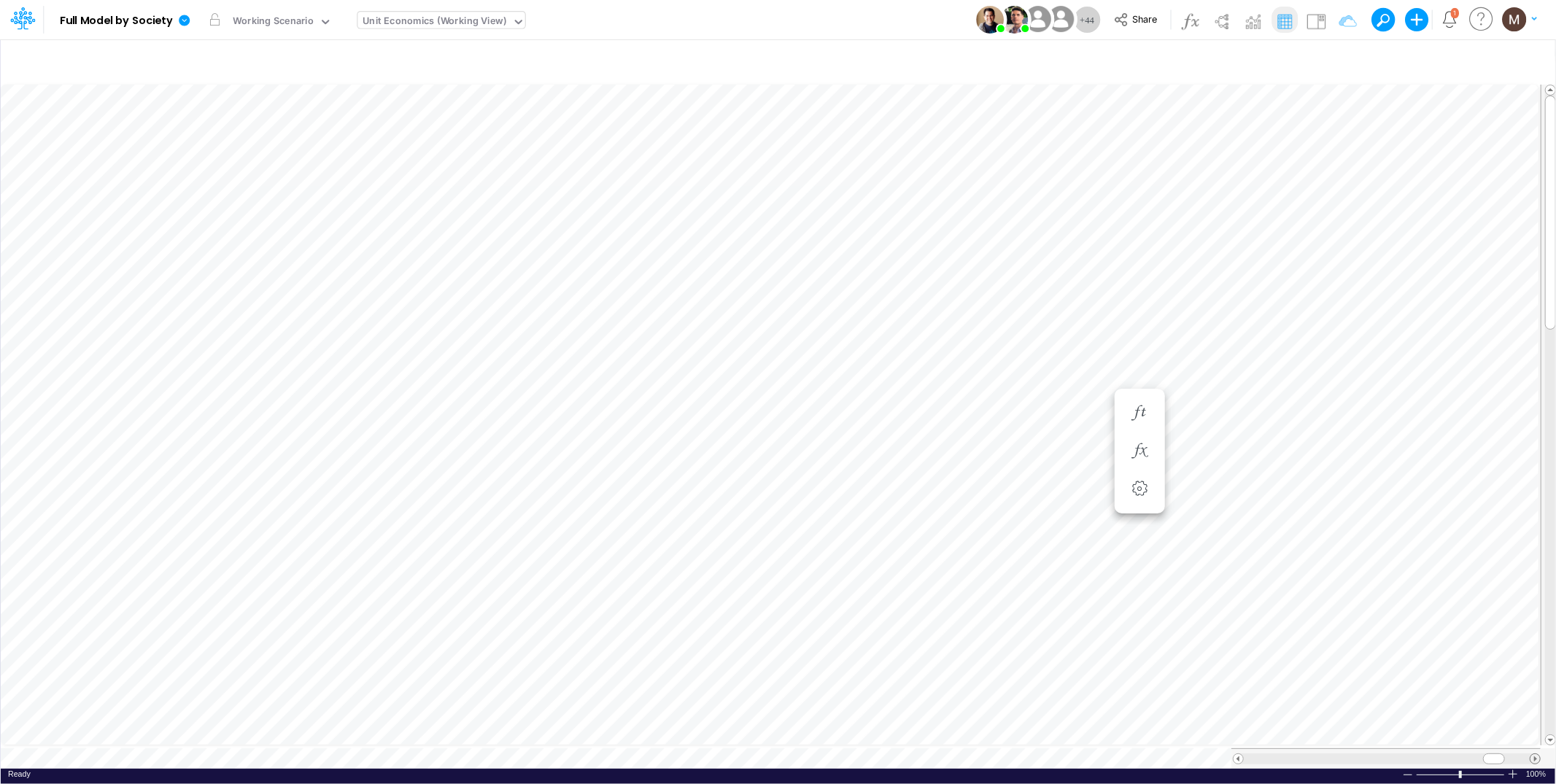
click at [1533, 754] on span at bounding box center [1535, 758] width 9 height 9
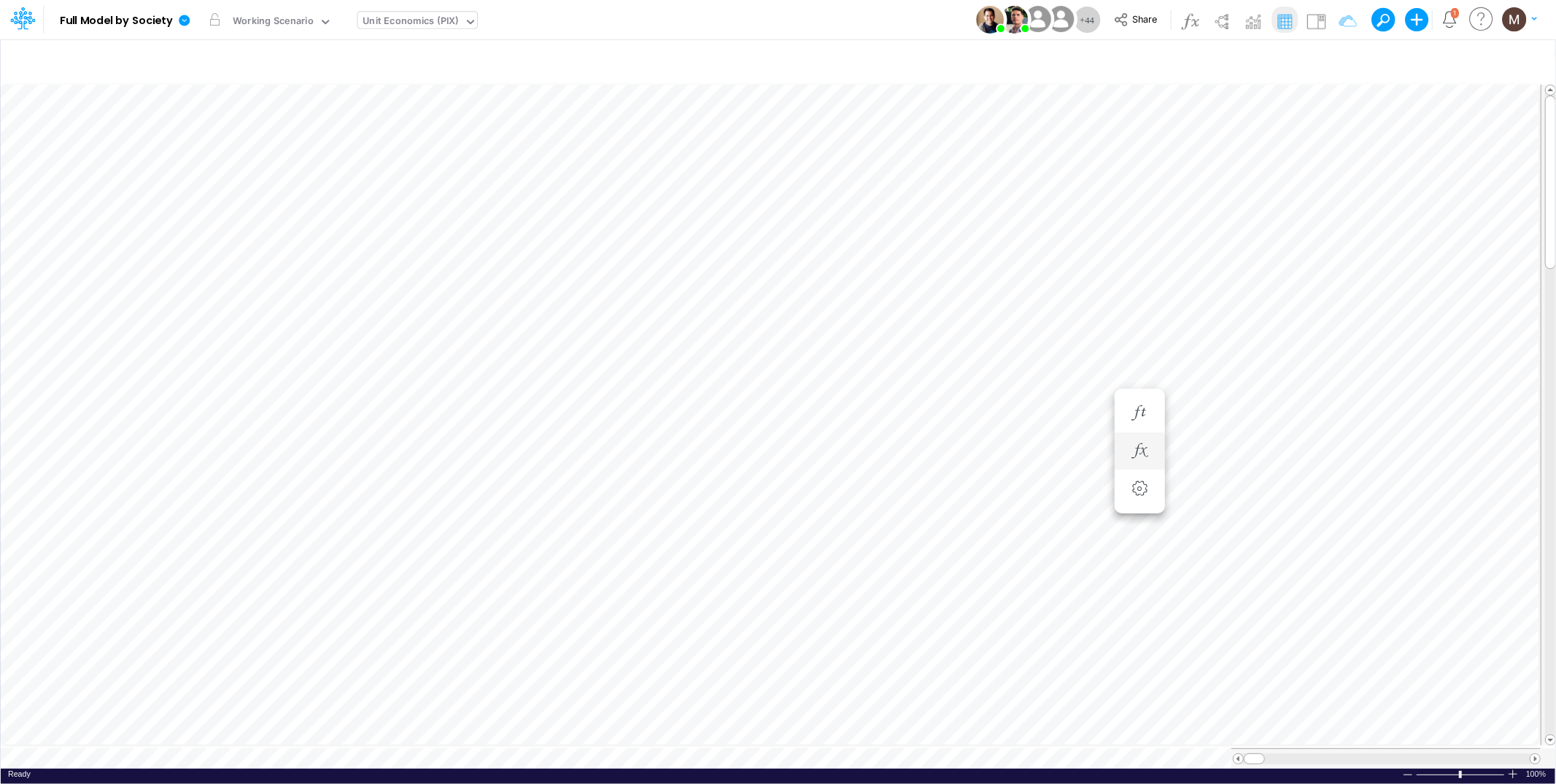
scroll to position [0, 1]
click at [1032, 531] on button "button" at bounding box center [1030, 545] width 27 height 29
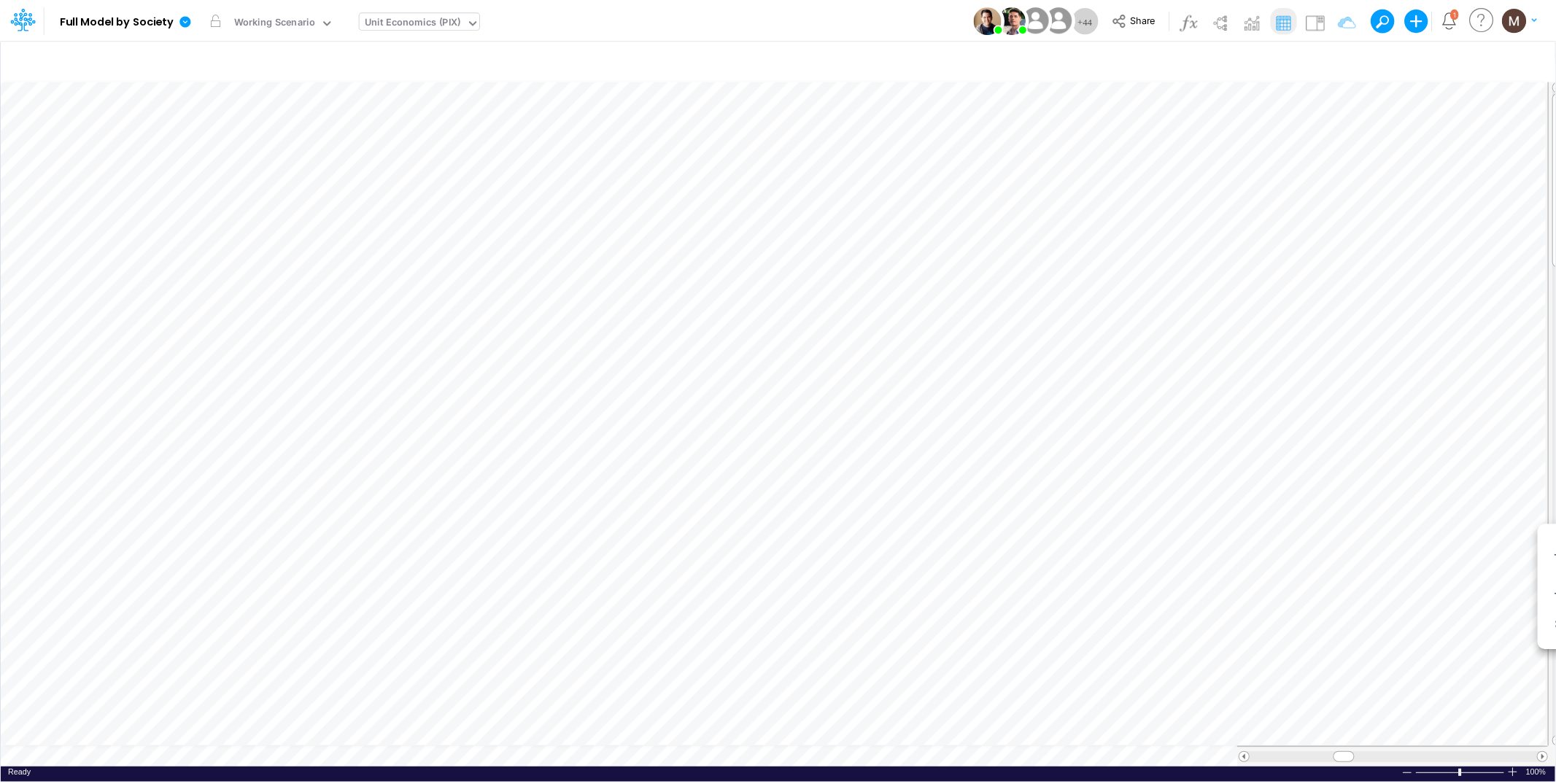
scroll to position [0, 1]
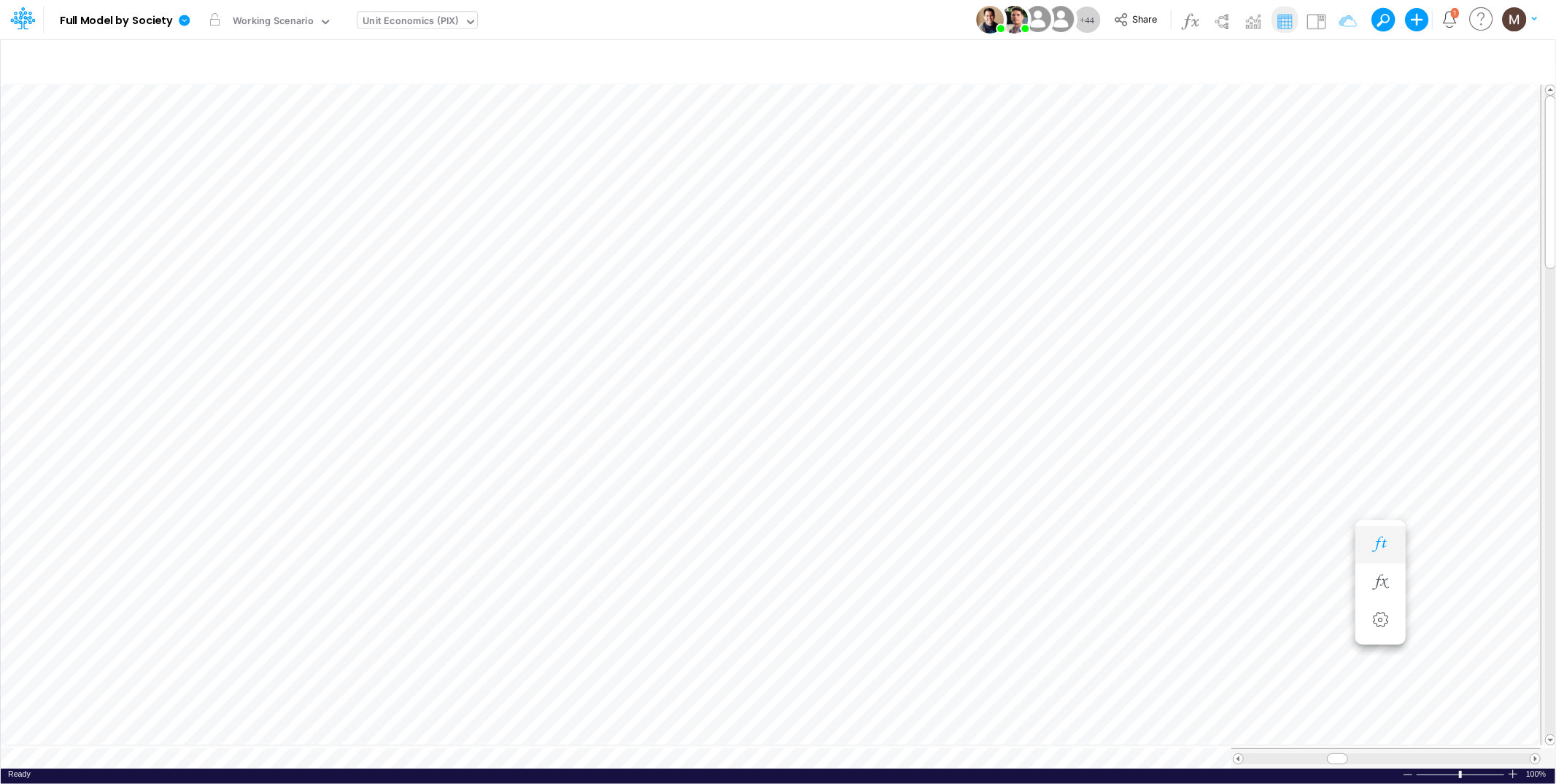
click at [1377, 543] on icon "button" at bounding box center [1380, 544] width 22 height 15
click at [1289, 541] on icon "button" at bounding box center [1293, 544] width 22 height 15
click at [1534, 754] on span at bounding box center [1535, 758] width 9 height 9
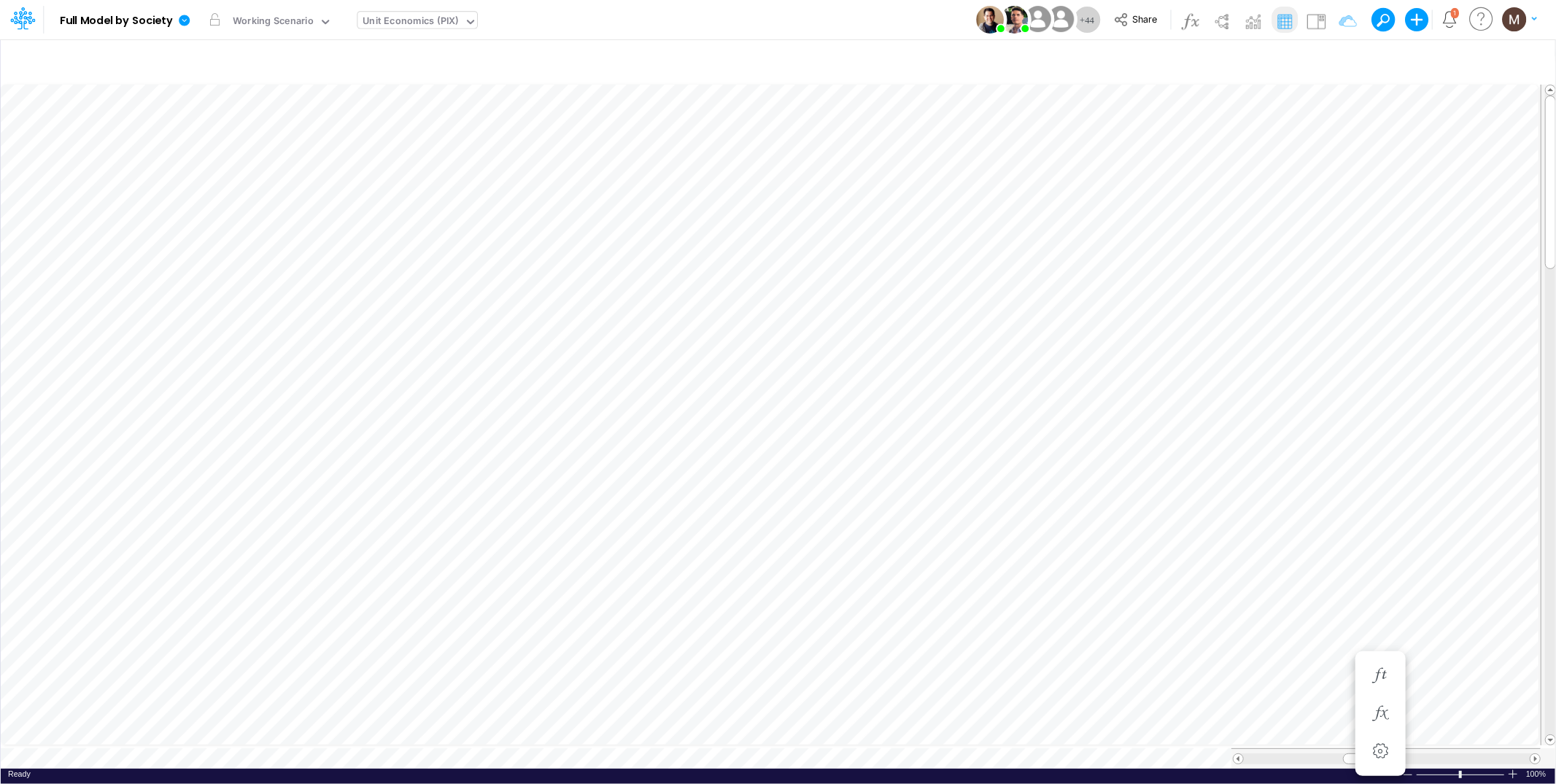
scroll to position [0, 1]
click at [855, 542] on icon "button" at bounding box center [855, 544] width 22 height 15
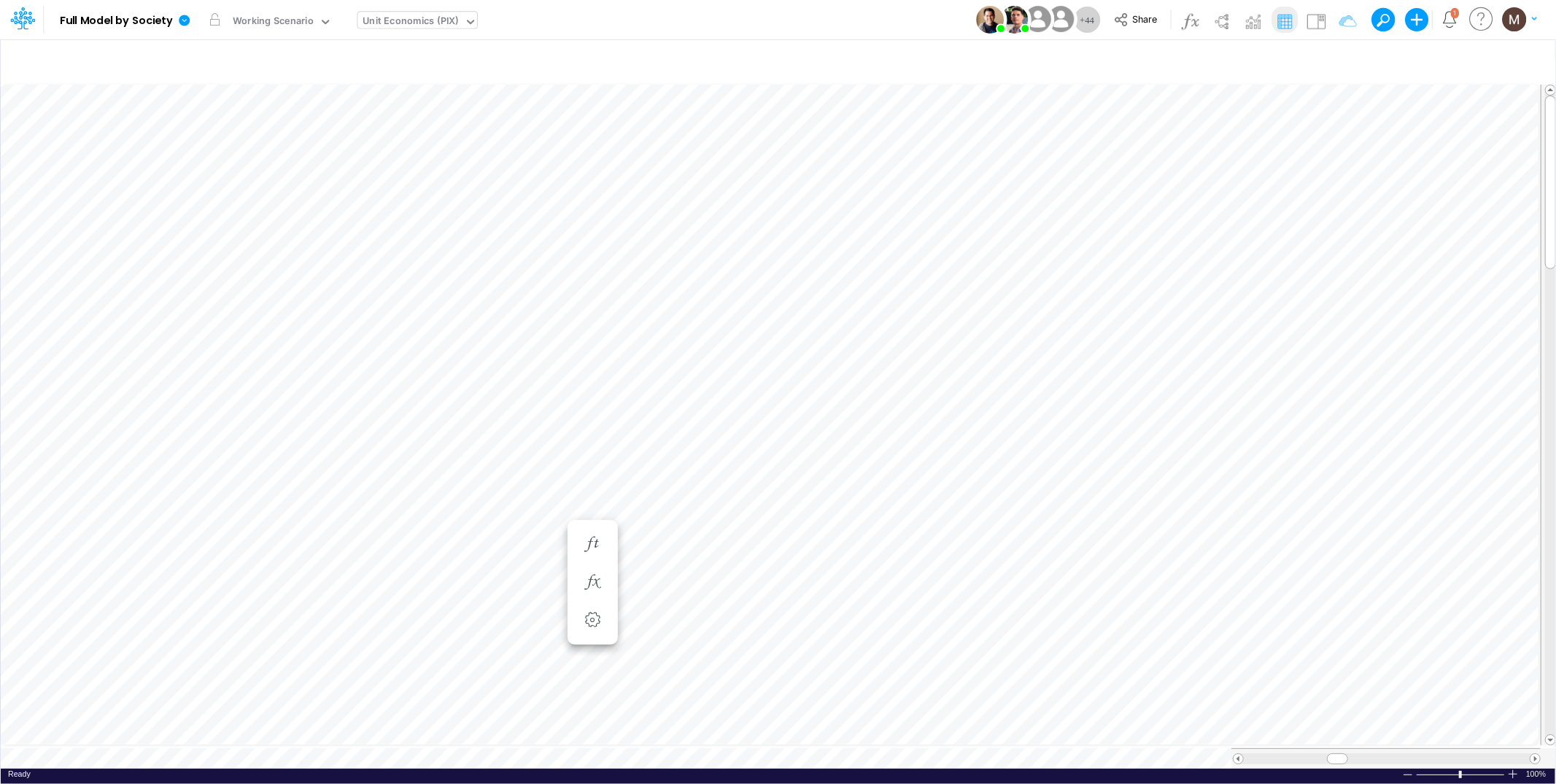
scroll to position [0, 1]
click at [862, 546] on icon "button" at bounding box center [855, 544] width 22 height 15
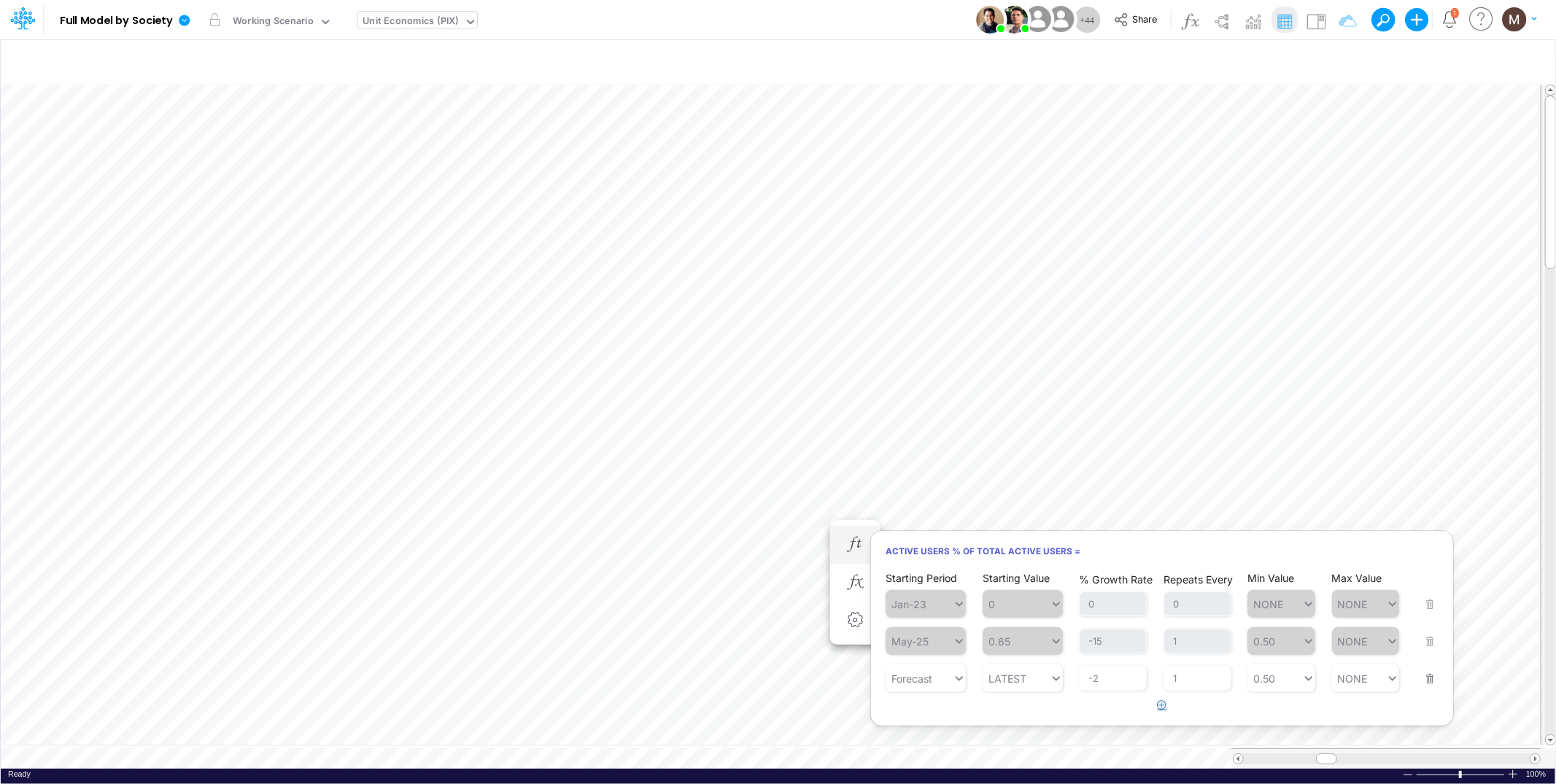
click at [1158, 710] on button "button" at bounding box center [1162, 705] width 28 height 24
click at [948, 720] on div "Type to search..." at bounding box center [933, 715] width 80 height 12
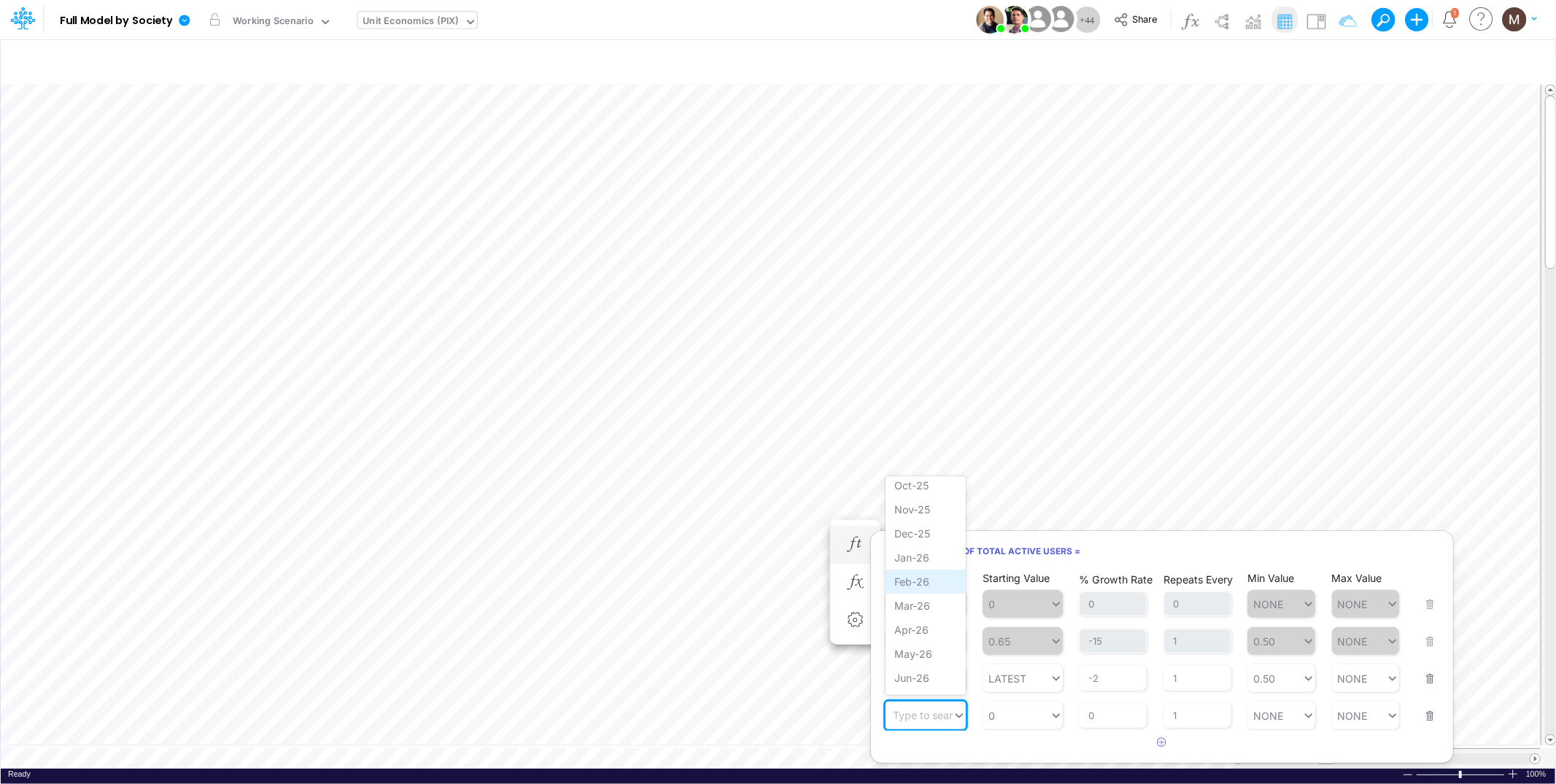
scroll to position [98, 0]
click at [916, 560] on div "Jan-26" at bounding box center [926, 561] width 80 height 24
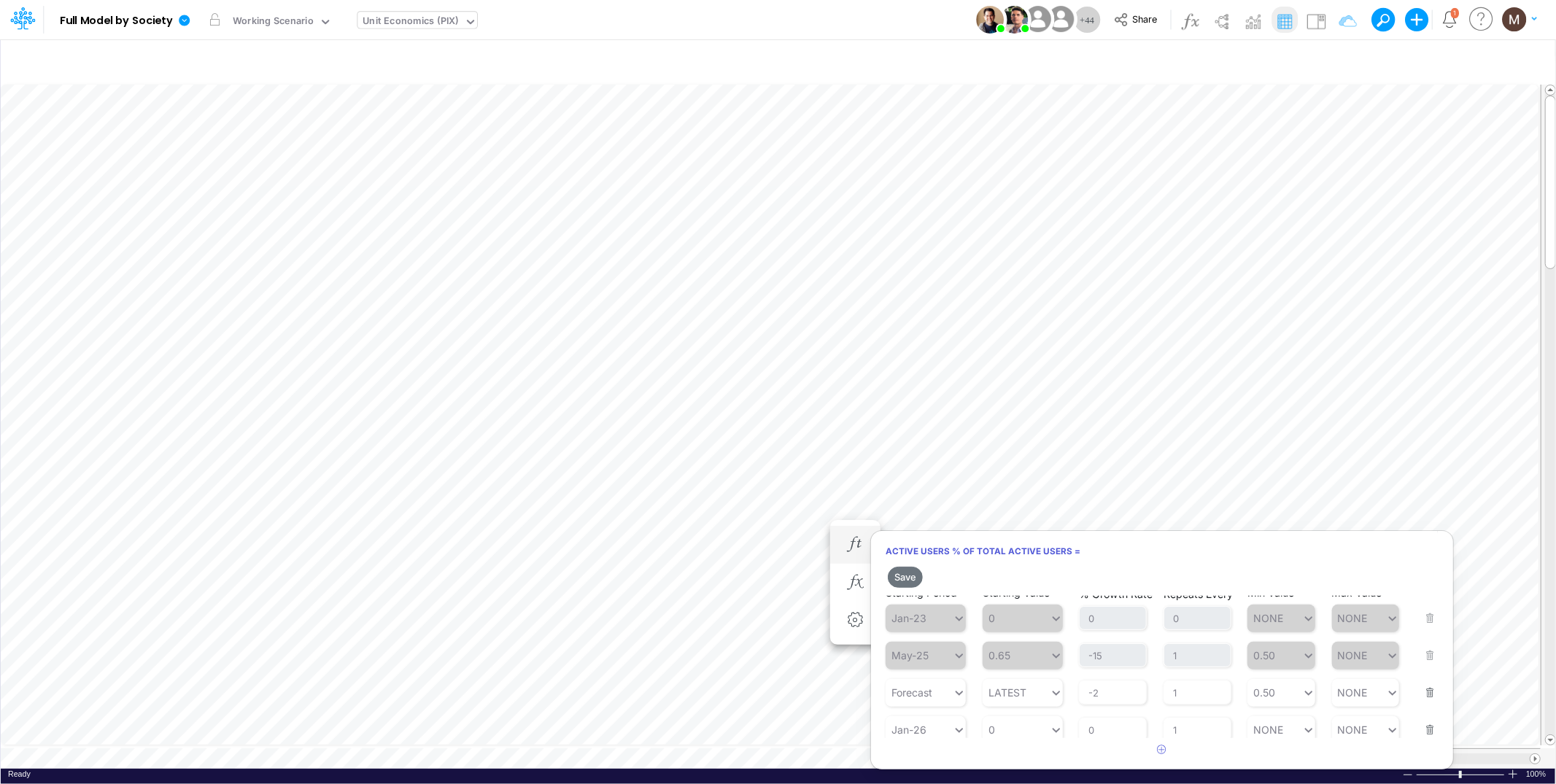
scroll to position [18, 0]
type input "0"
click at [1015, 727] on div "0 0" at bounding box center [1016, 723] width 67 height 21
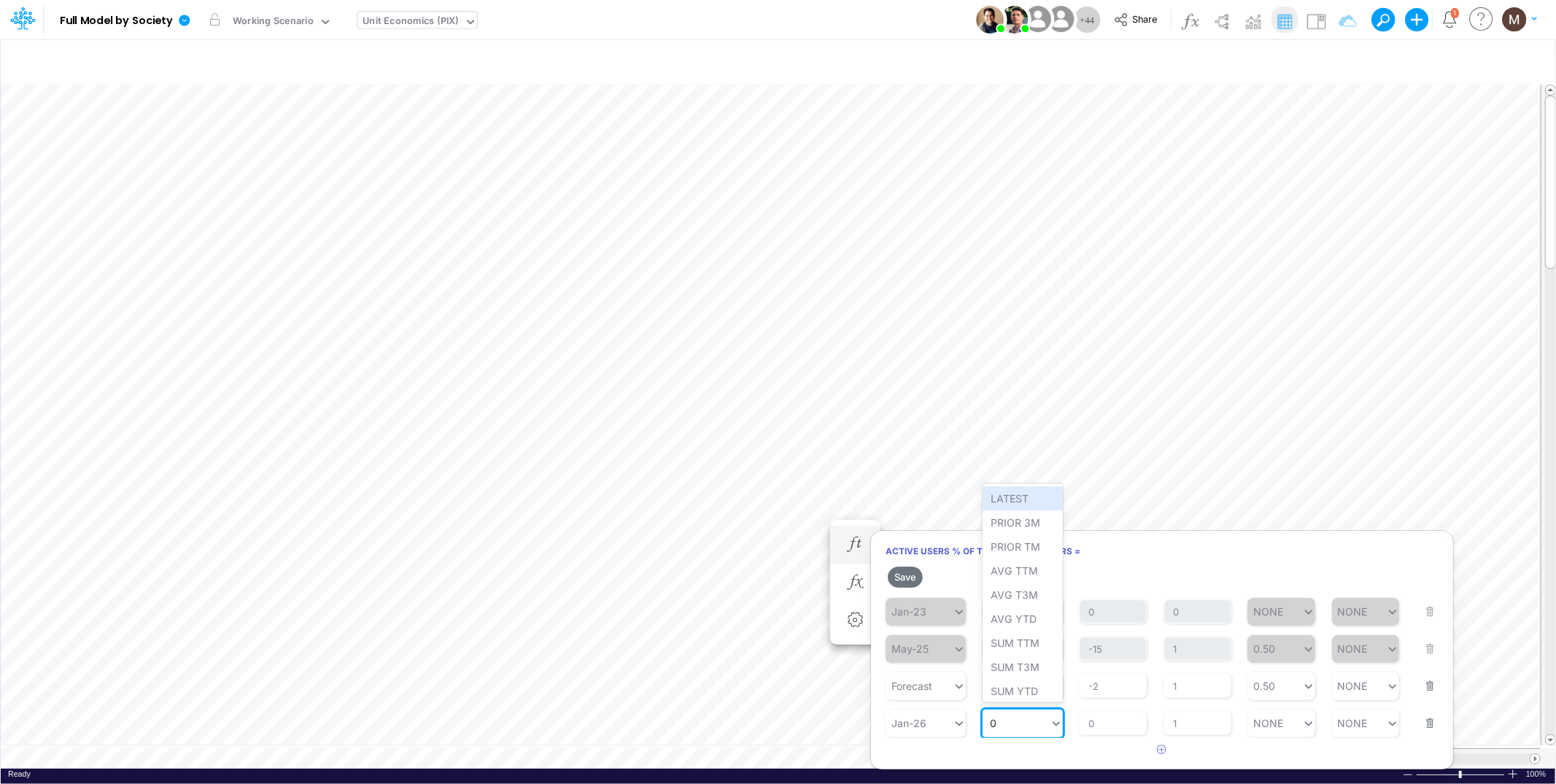
drag, startPoint x: 1015, startPoint y: 500, endPoint x: 1021, endPoint y: 530, distance: 30.6
click at [1015, 500] on div "LATEST" at bounding box center [1023, 498] width 80 height 24
click at [1115, 725] on input "0" at bounding box center [1112, 723] width 68 height 25
type input "-1"
click at [1286, 727] on div "NONE NONE" at bounding box center [1274, 723] width 55 height 21
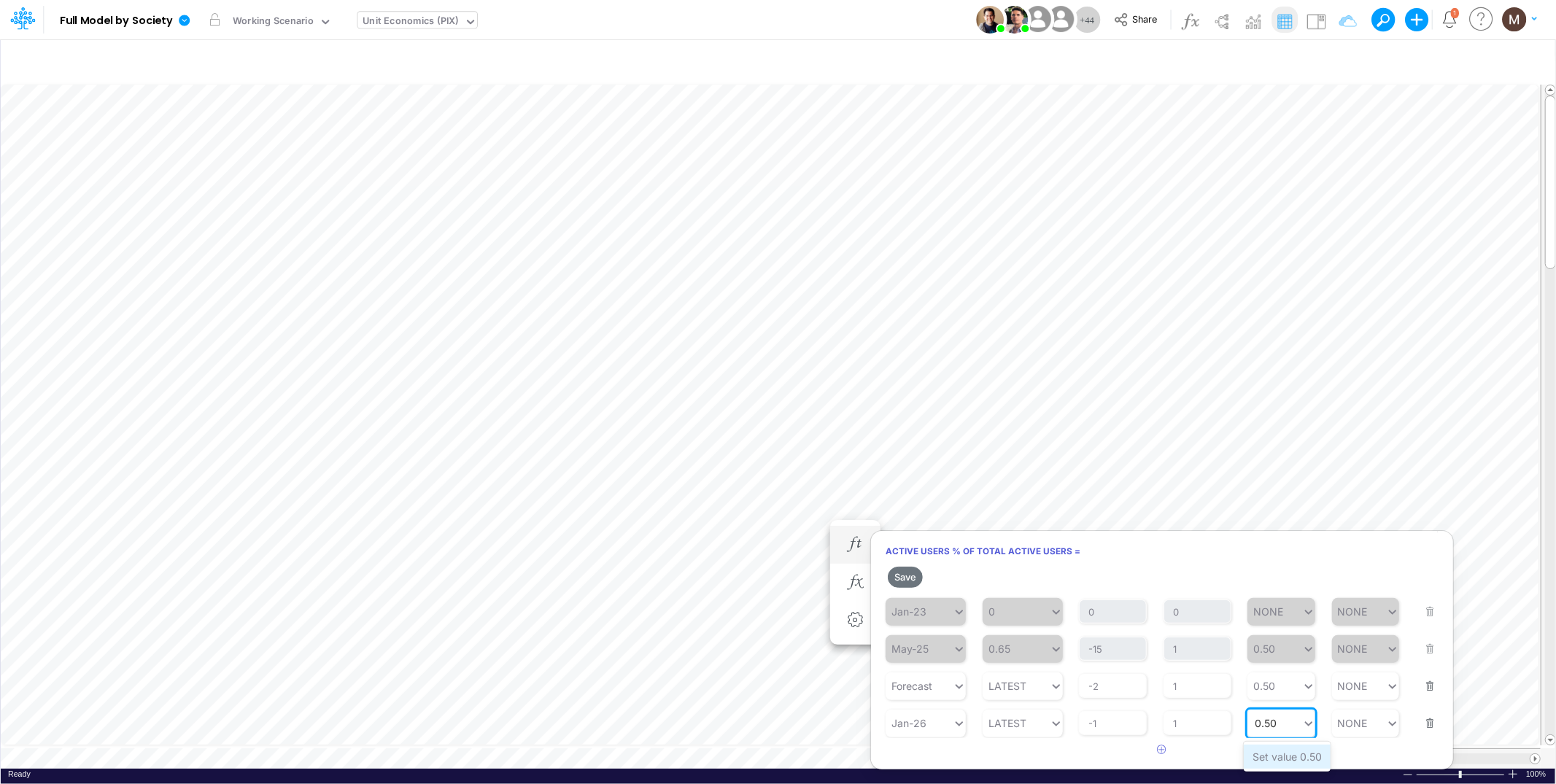
click at [1299, 755] on div "Set value 0.50" at bounding box center [1287, 756] width 87 height 24
type input "0.50"
click at [900, 578] on button "Save" at bounding box center [905, 577] width 35 height 21
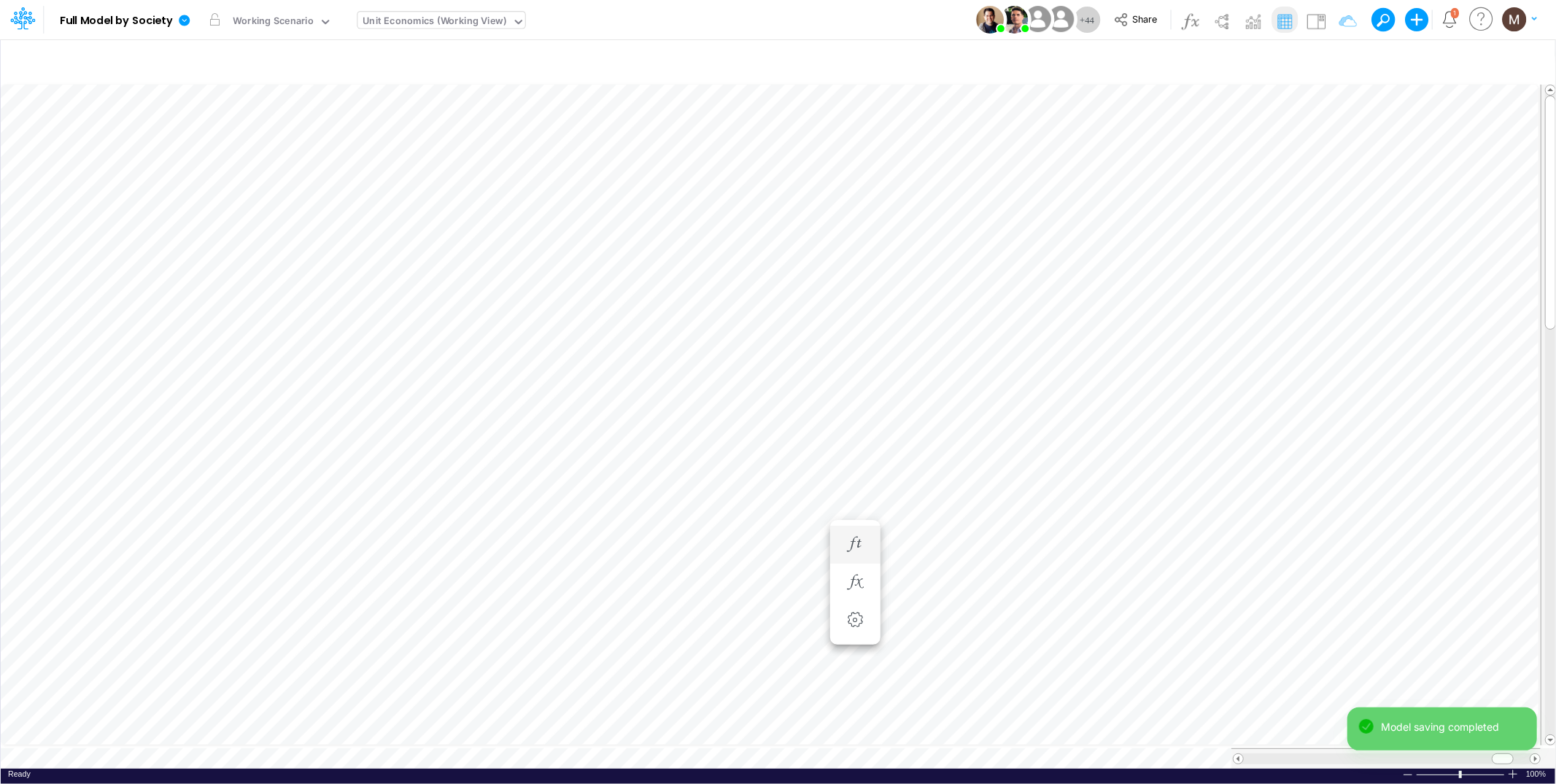
scroll to position [0, 1]
click at [856, 559] on icon "button" at bounding box center [855, 559] width 22 height 15
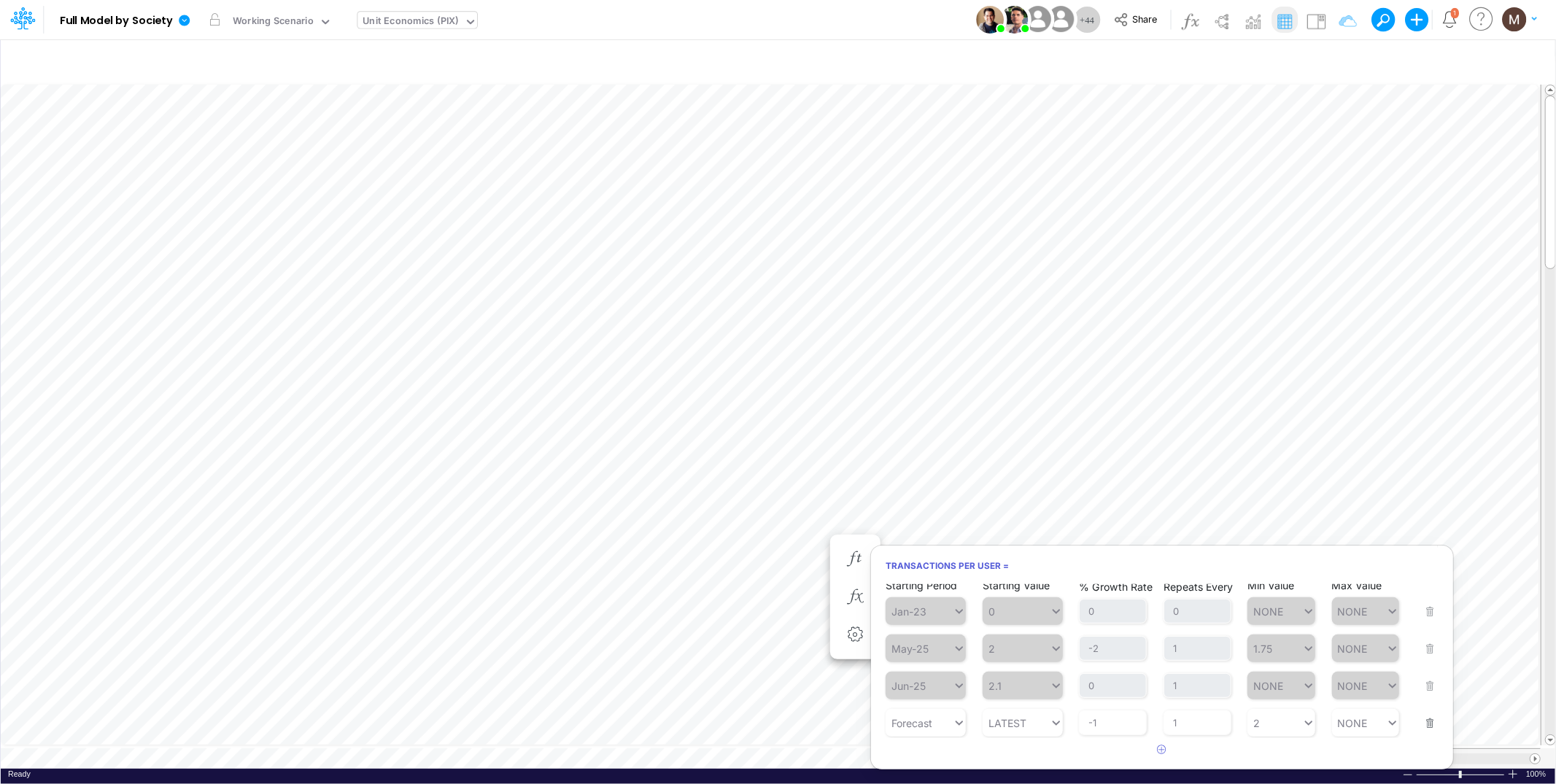
scroll to position [0, 1]
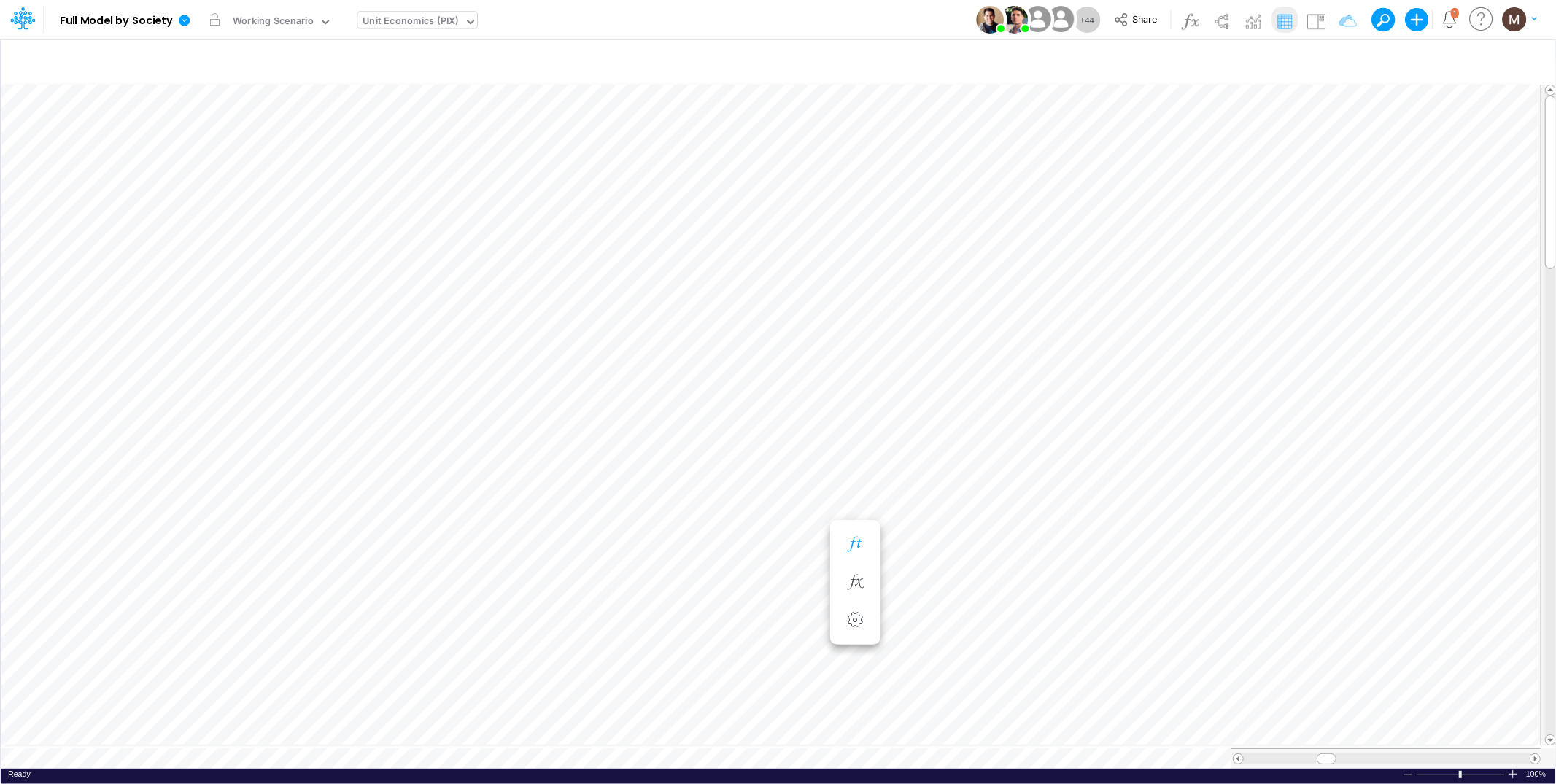
click at [861, 551] on icon "button" at bounding box center [855, 544] width 22 height 15
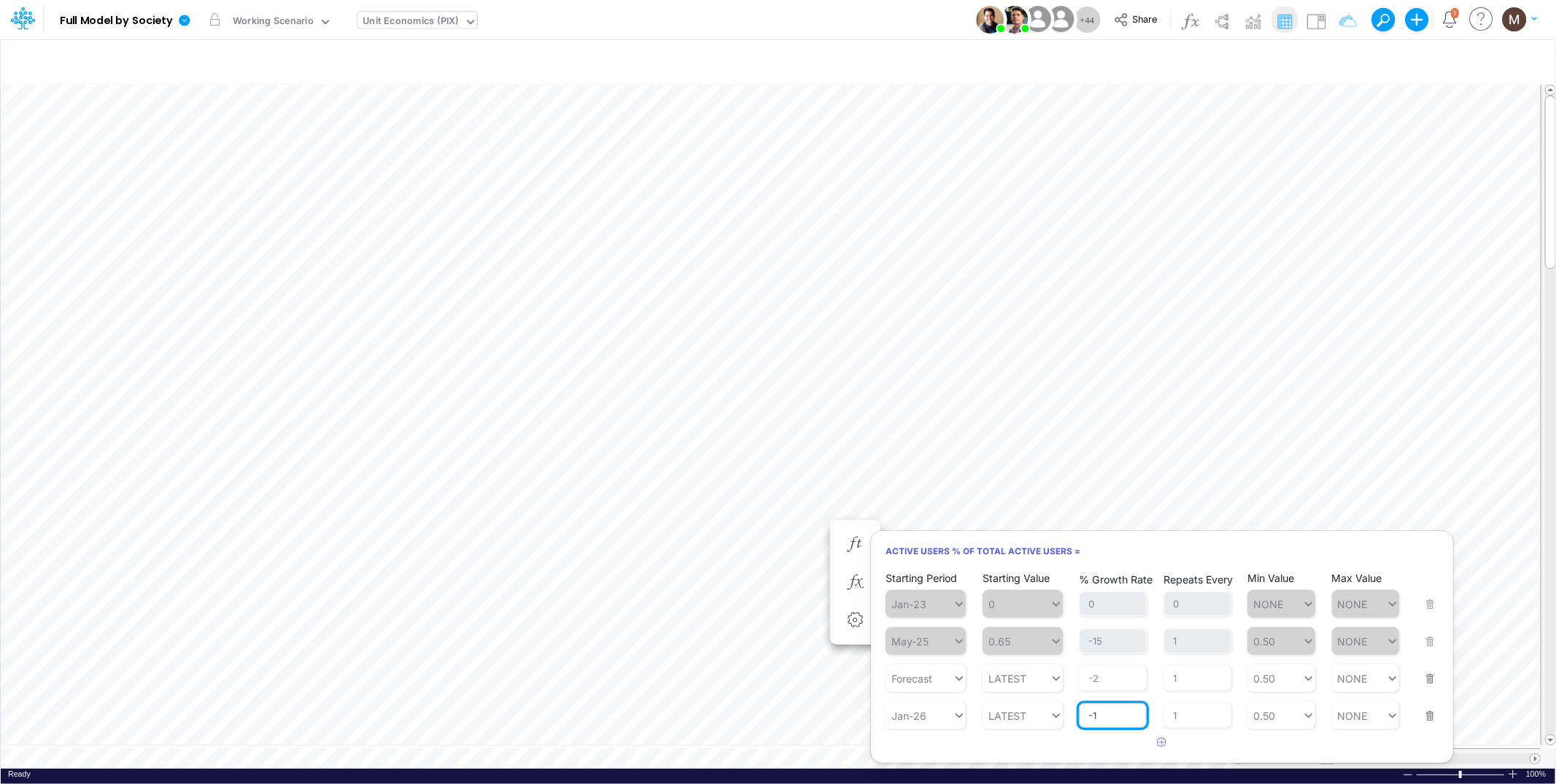
click at [1115, 714] on input "-1" at bounding box center [1112, 715] width 68 height 25
type input "-0.5"
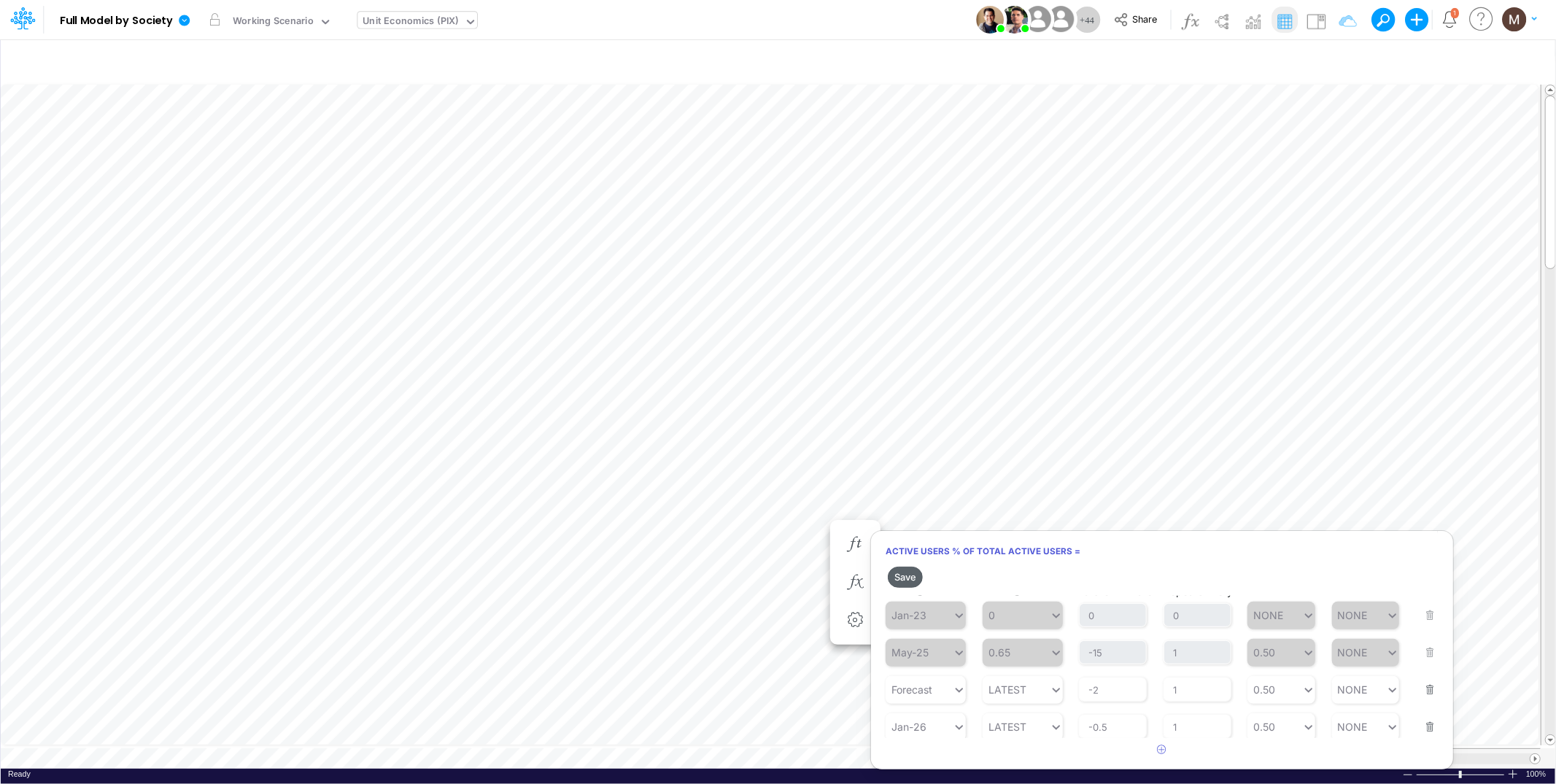
click at [910, 581] on button "Save" at bounding box center [905, 577] width 35 height 21
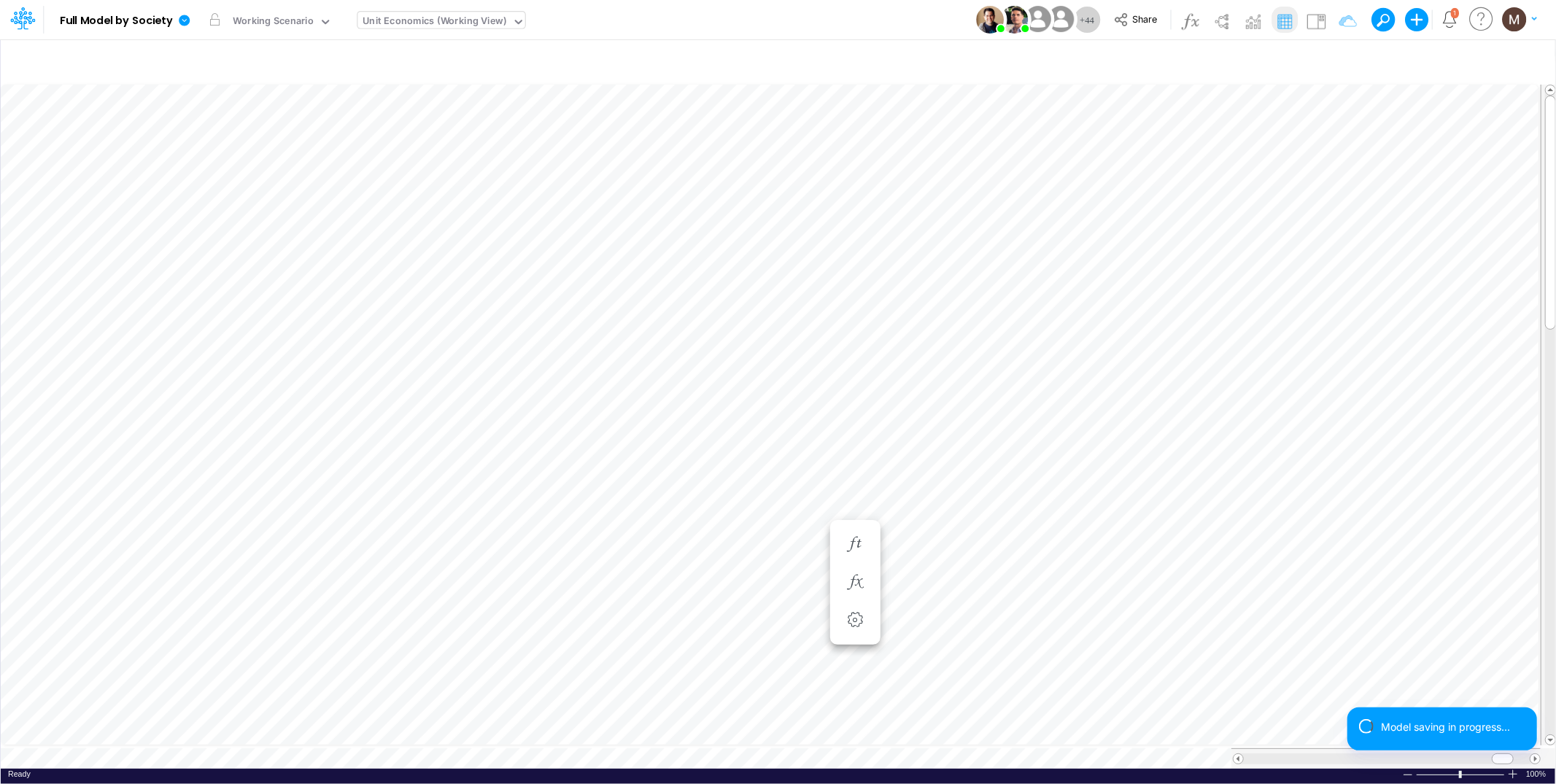
scroll to position [0, 1]
